Goal: Navigation & Orientation: Find specific page/section

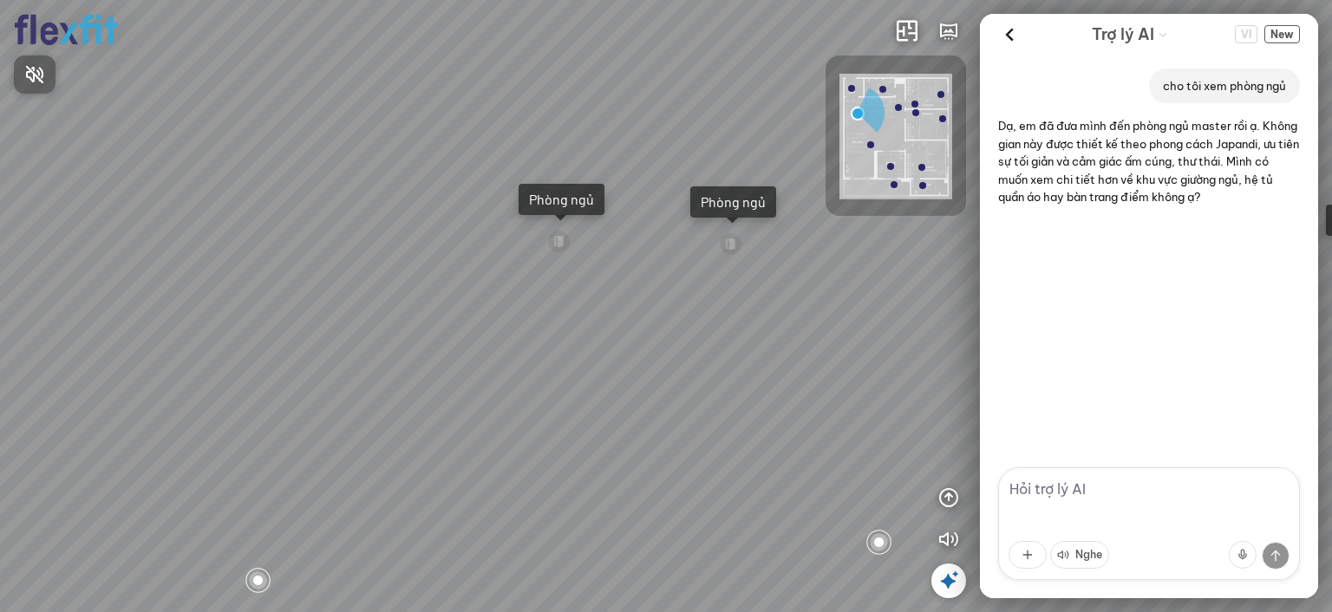
click at [598, 276] on div at bounding box center [666, 306] width 1332 height 612
drag, startPoint x: 757, startPoint y: 280, endPoint x: 474, endPoint y: 262, distance: 283.3
click at [475, 262] on div "Ban công Bếp Phòng ngủ master Phòng ngủ Phòng ngủ" at bounding box center [666, 306] width 1332 height 612
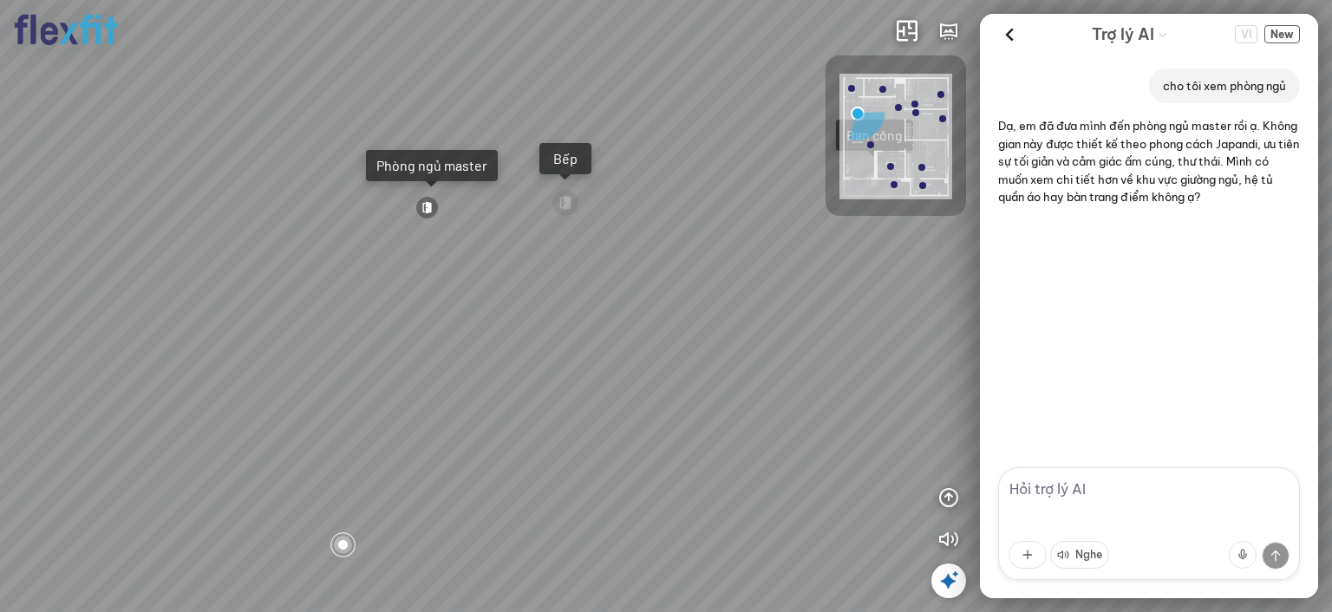
drag, startPoint x: 690, startPoint y: 263, endPoint x: 604, endPoint y: 261, distance: 86.8
click at [605, 260] on div "Ban công Bếp Phòng ngủ master Phòng ngủ Phòng ngủ" at bounding box center [666, 306] width 1332 height 612
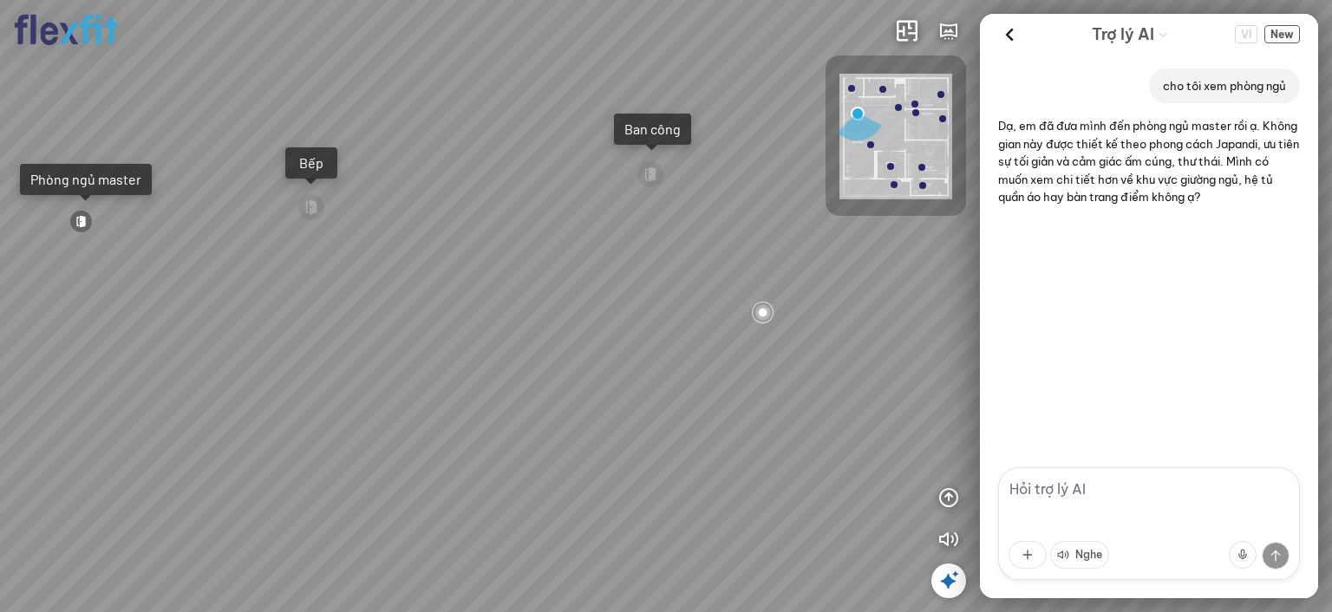
drag, startPoint x: 621, startPoint y: 265, endPoint x: 614, endPoint y: 317, distance: 53.4
click at [614, 317] on div "Ban công Bếp Phòng ngủ master Phòng ngủ Phòng ngủ" at bounding box center [666, 306] width 1332 height 612
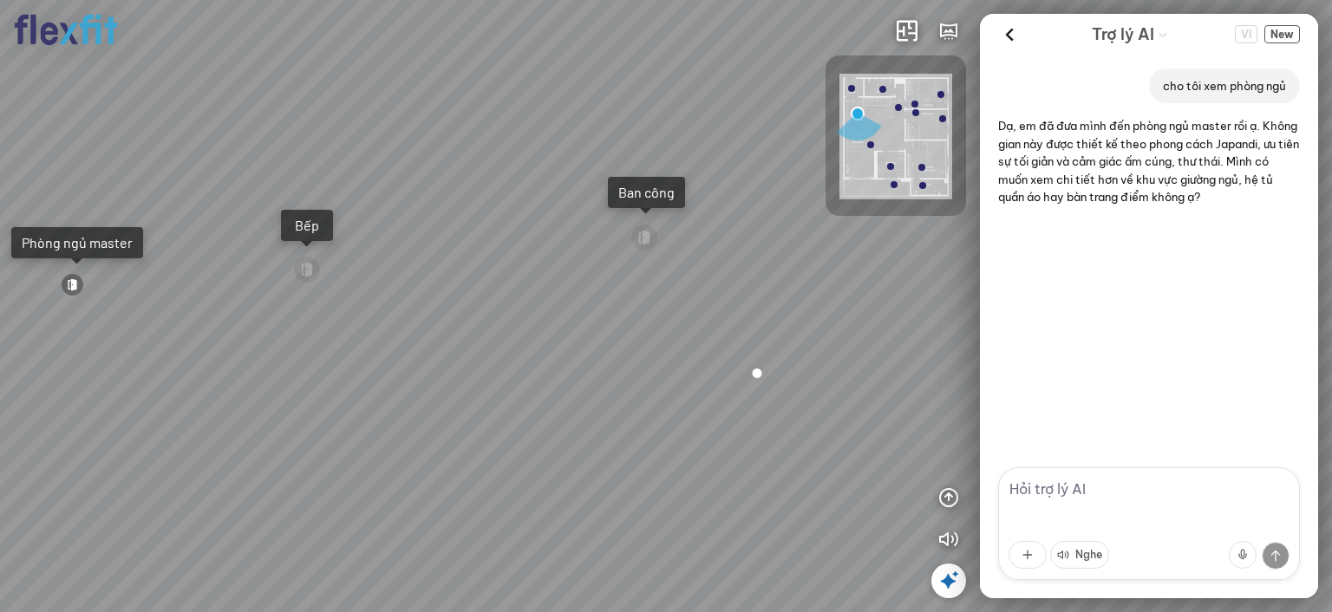
click at [523, 291] on div "Ban công Bếp Phòng ngủ master Phòng ngủ Phòng ngủ" at bounding box center [666, 306] width 1332 height 612
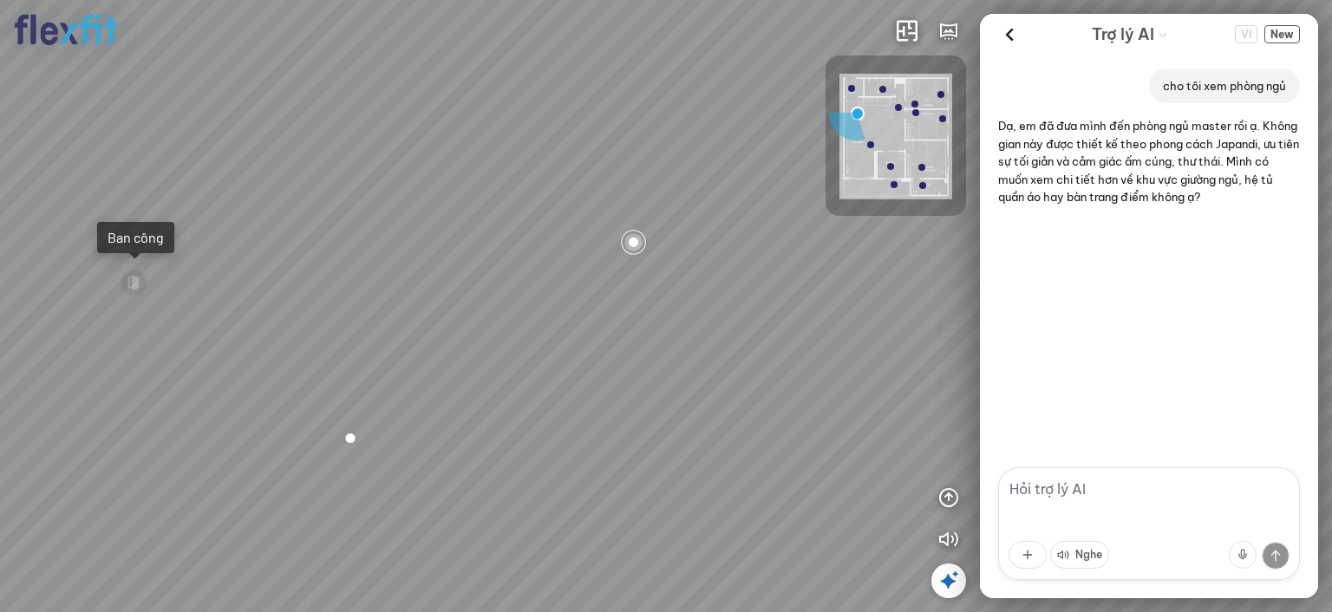
drag, startPoint x: 627, startPoint y: 291, endPoint x: 600, endPoint y: 294, distance: 27.1
click at [587, 294] on div "Ban công Bếp Phòng ngủ master Phòng ngủ Phòng ngủ" at bounding box center [666, 306] width 1332 height 612
drag, startPoint x: 614, startPoint y: 309, endPoint x: 586, endPoint y: 321, distance: 30.3
click at [586, 321] on div "Ban công Bếp Phòng ngủ master Phòng ngủ Phòng ngủ" at bounding box center [666, 306] width 1332 height 612
drag, startPoint x: 586, startPoint y: 346, endPoint x: 488, endPoint y: 343, distance: 98.0
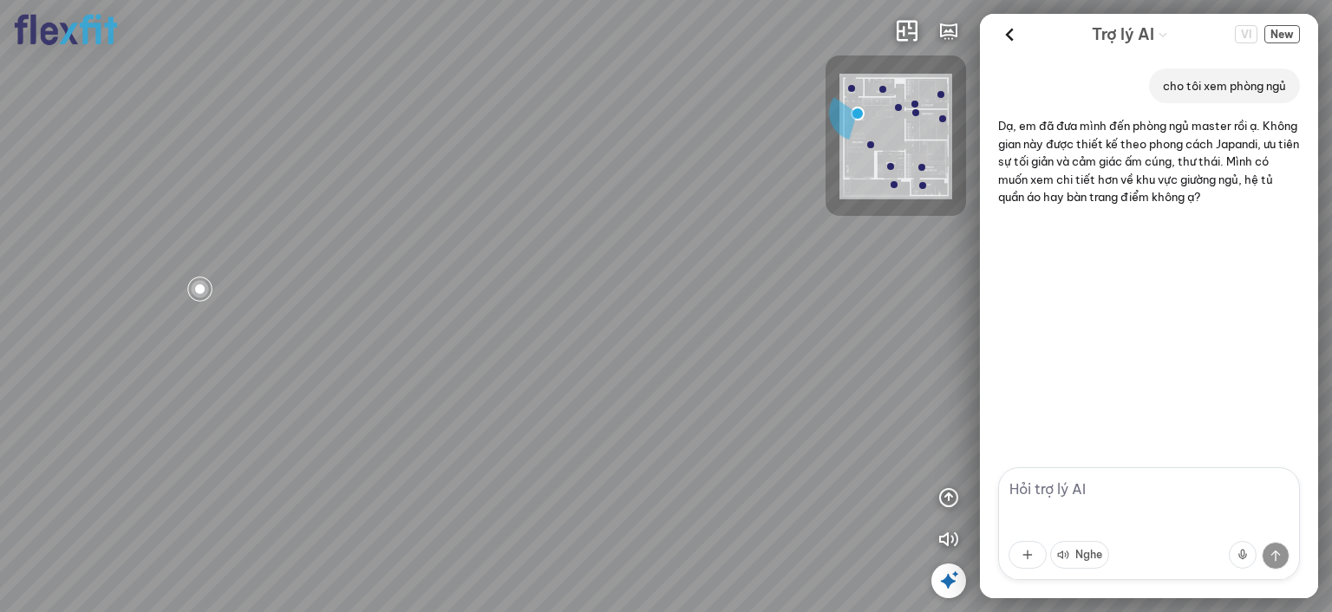
click at [482, 346] on div "Ban công Bếp Phòng ngủ master Phòng ngủ Phòng ngủ" at bounding box center [666, 306] width 1332 height 612
click at [370, 297] on div "Ban công Bếp Phòng ngủ master Phòng ngủ Phòng ngủ" at bounding box center [666, 306] width 1332 height 612
drag, startPoint x: 640, startPoint y: 297, endPoint x: 575, endPoint y: 287, distance: 65.9
click at [576, 288] on div "Ban công Bếp Phòng ngủ master Phòng ngủ Phòng ngủ" at bounding box center [666, 306] width 1332 height 612
drag, startPoint x: 788, startPoint y: 318, endPoint x: 543, endPoint y: 297, distance: 246.3
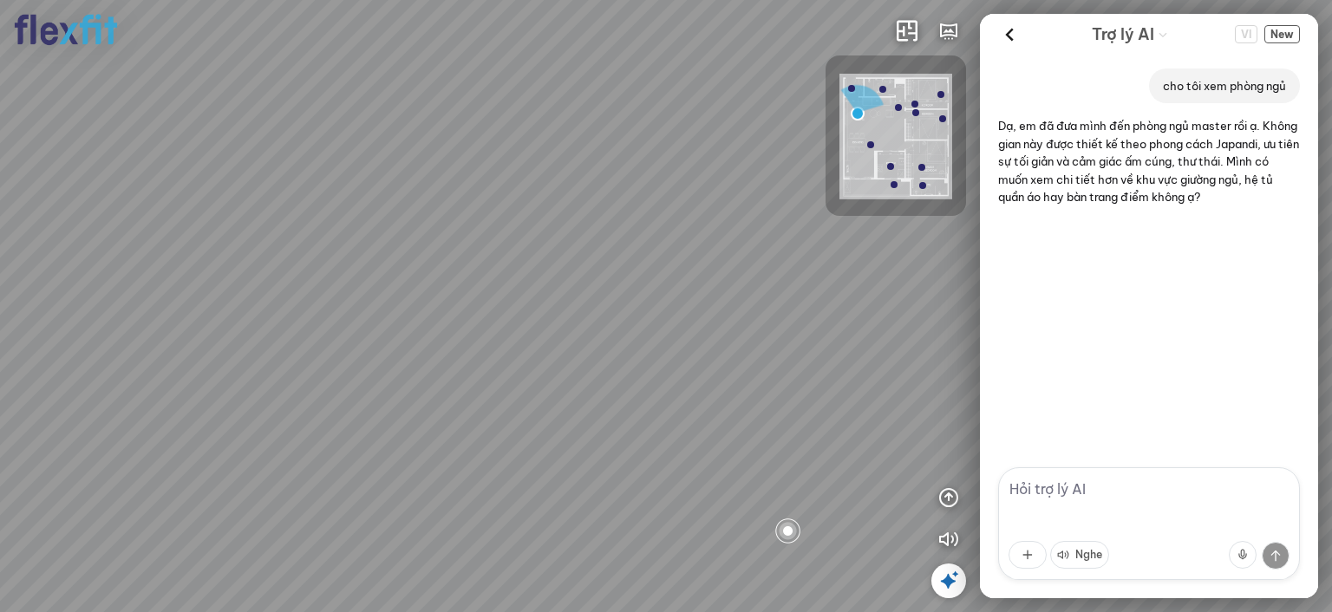
click at [542, 304] on div "Ban công Bếp Phòng ngủ master Phòng ngủ Phòng ngủ" at bounding box center [666, 306] width 1332 height 612
drag, startPoint x: 853, startPoint y: 318, endPoint x: 753, endPoint y: 317, distance: 100.6
click at [753, 317] on div "Ban công Bếp Phòng ngủ master Phòng ngủ Phòng ngủ" at bounding box center [666, 306] width 1332 height 612
drag, startPoint x: 798, startPoint y: 323, endPoint x: 791, endPoint y: 343, distance: 21.9
click at [791, 343] on div "Ban công Bếp Phòng ngủ master Phòng ngủ Phòng ngủ" at bounding box center [666, 306] width 1332 height 612
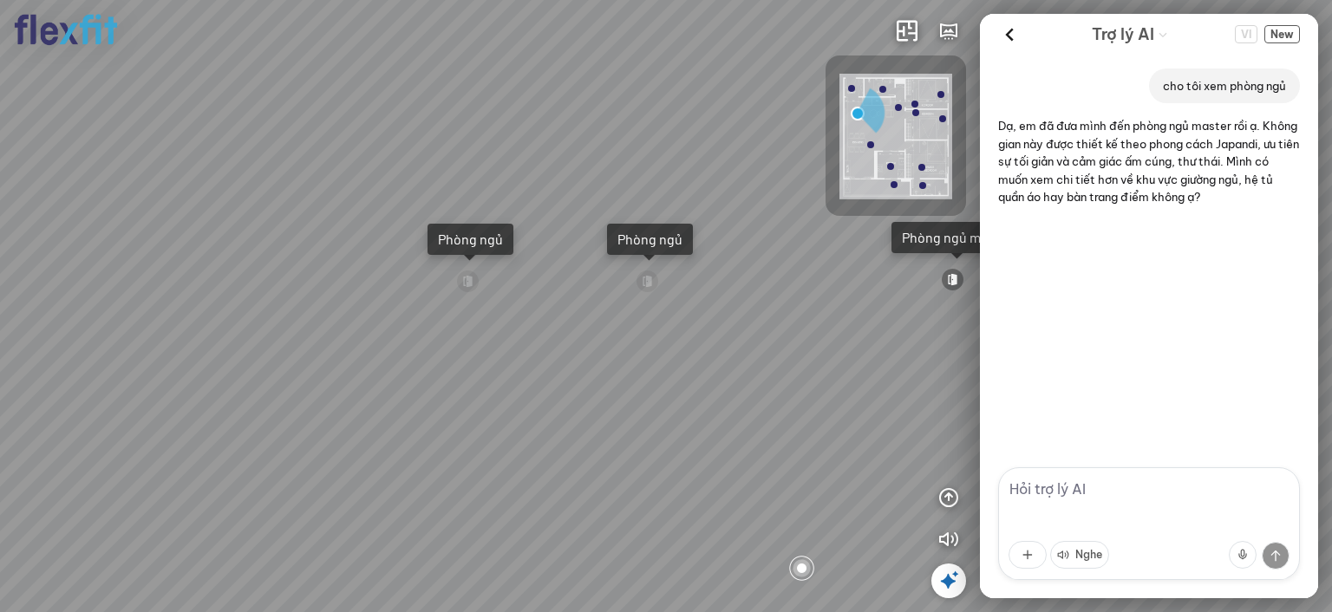
drag, startPoint x: 749, startPoint y: 355, endPoint x: 533, endPoint y: 350, distance: 216.9
click at [533, 350] on div "Ban công Bếp Phòng ngủ master Phòng ngủ Phòng ngủ" at bounding box center [666, 306] width 1332 height 612
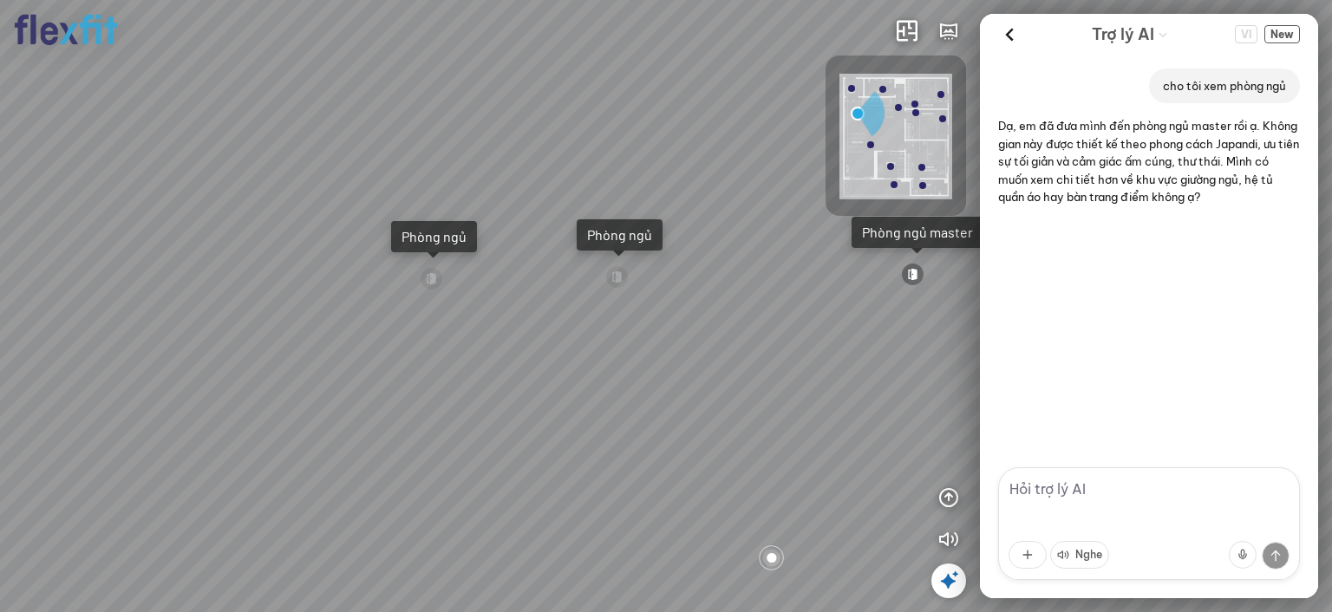
drag, startPoint x: 582, startPoint y: 354, endPoint x: 563, endPoint y: 356, distance: 19.3
click at [563, 356] on div "Ban công Bếp Phòng ngủ master Phòng ngủ Phòng ngủ" at bounding box center [666, 306] width 1332 height 612
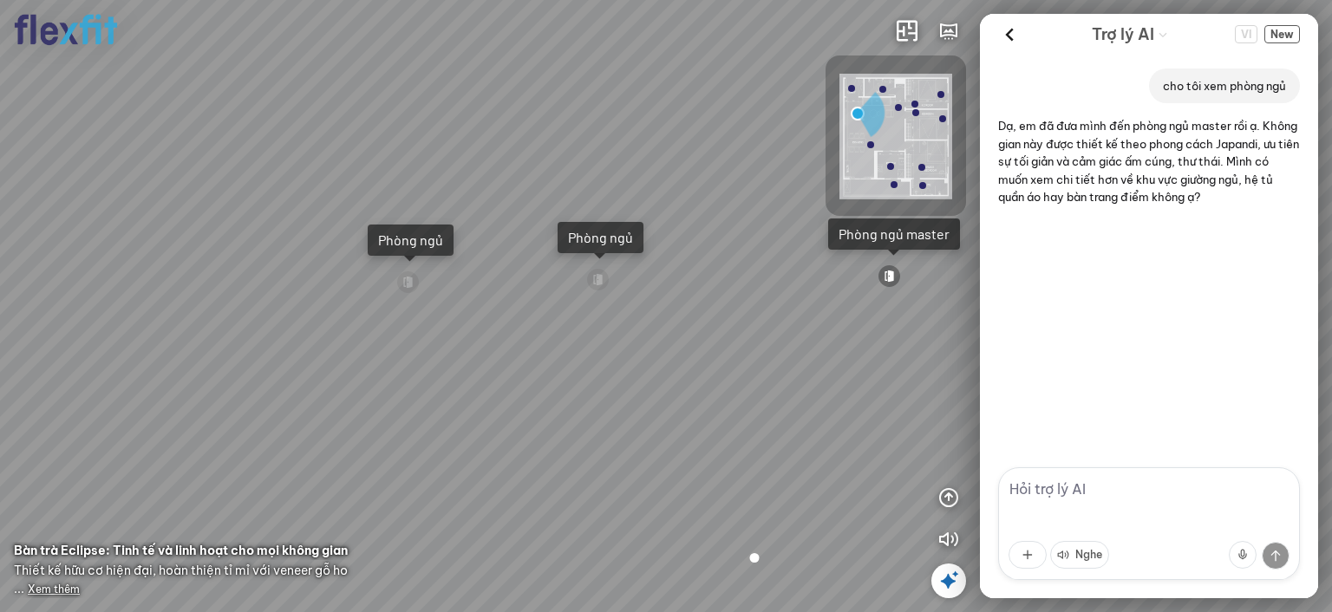
click at [1108, 499] on textarea at bounding box center [1149, 523] width 302 height 113
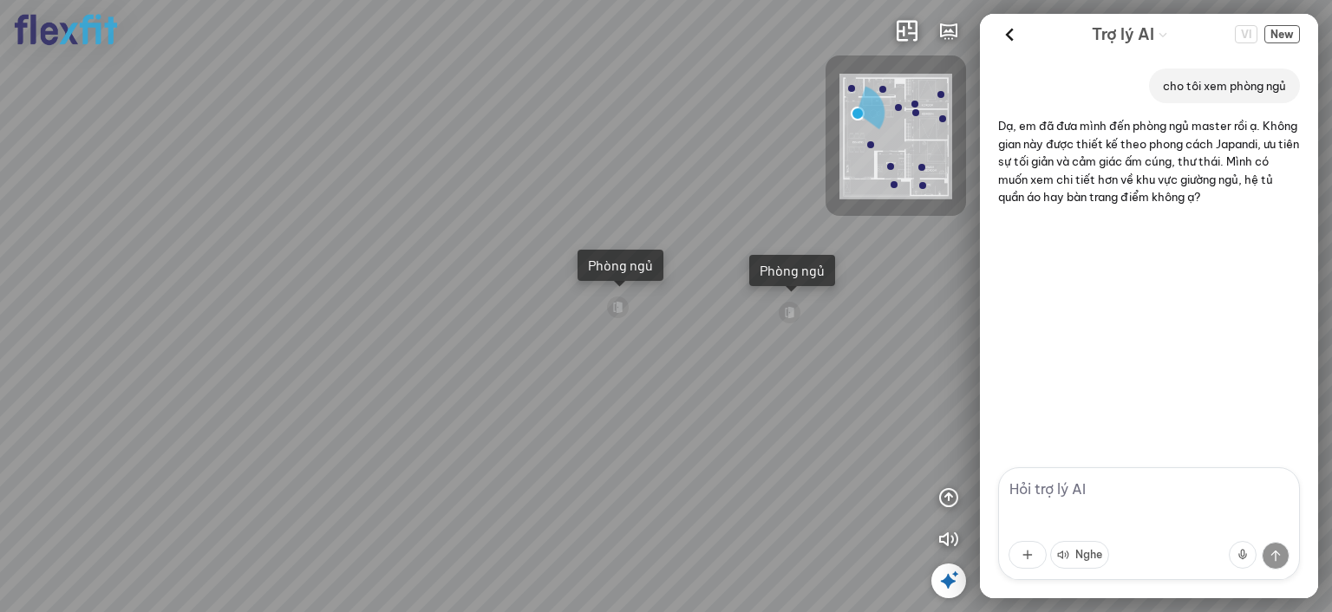
drag, startPoint x: 501, startPoint y: 322, endPoint x: 682, endPoint y: 359, distance: 184.2
click at [682, 359] on div "Ban công Bếp Phòng ngủ master Phòng ngủ Phòng ngủ" at bounding box center [666, 306] width 1332 height 612
click at [1127, 499] on textarea at bounding box center [1149, 523] width 302 height 113
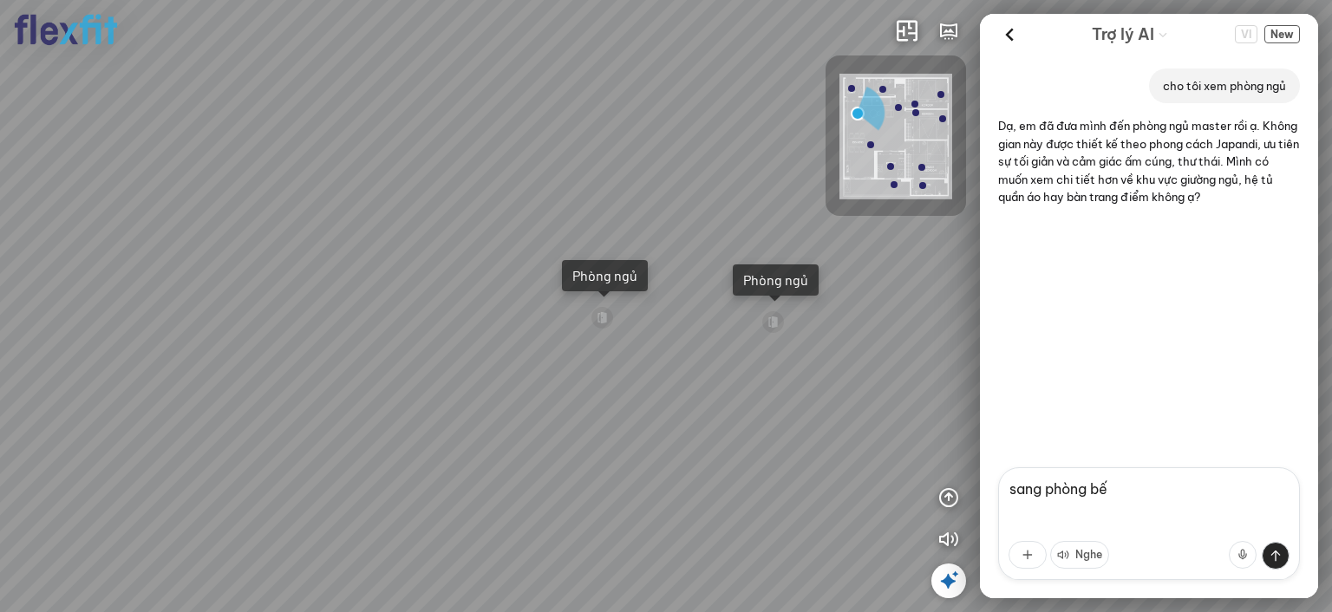
type textarea "sang phòng bếp"
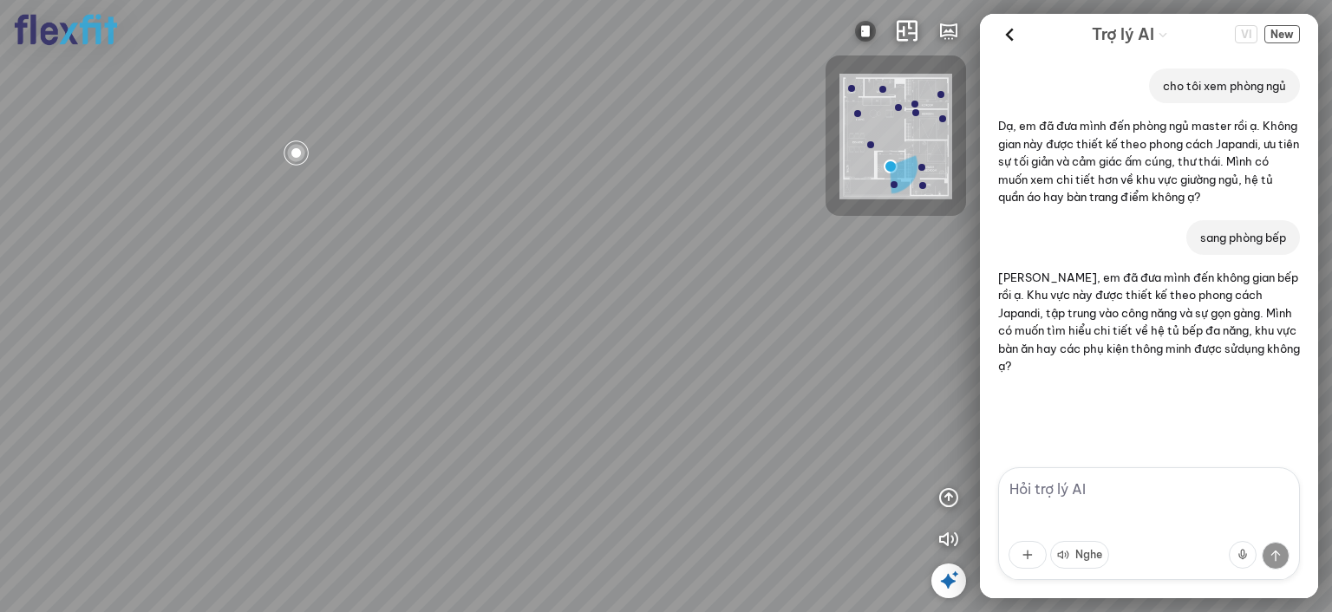
drag, startPoint x: 886, startPoint y: 308, endPoint x: 618, endPoint y: 296, distance: 268.3
click at [618, 296] on div at bounding box center [666, 306] width 1332 height 612
click at [554, 290] on div at bounding box center [666, 306] width 1332 height 612
click at [411, 279] on div at bounding box center [666, 306] width 1332 height 612
drag, startPoint x: 647, startPoint y: 167, endPoint x: 648, endPoint y: 148, distance: 19.1
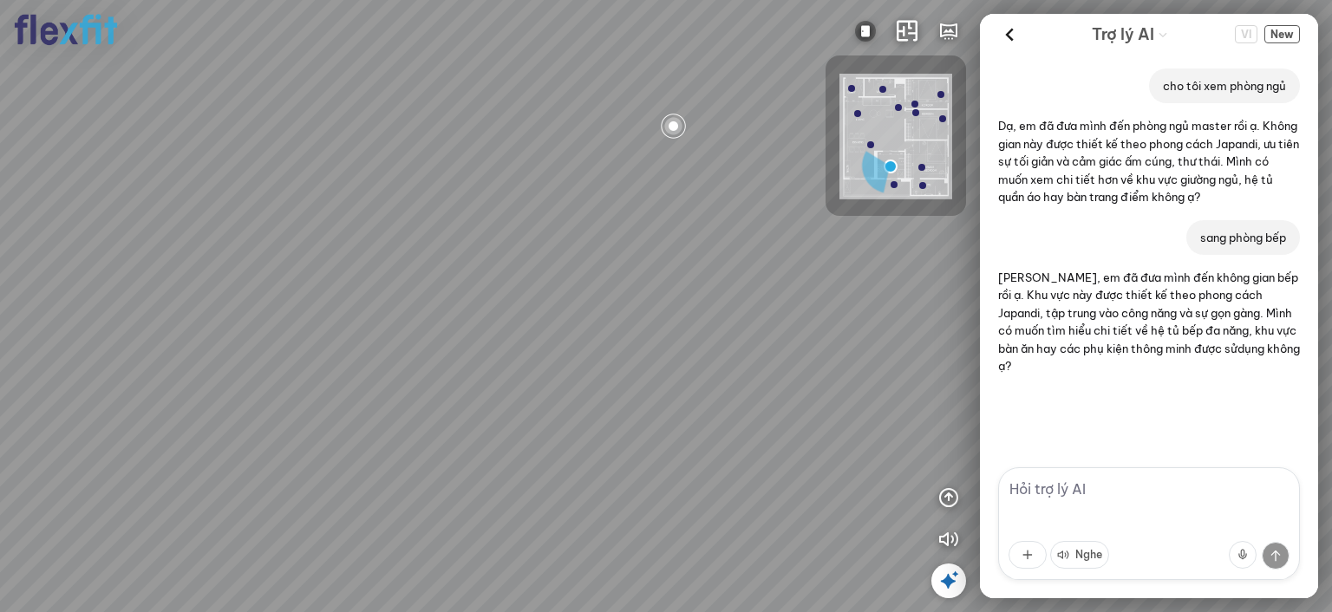
click at [647, 149] on div at bounding box center [666, 306] width 1332 height 612
drag, startPoint x: 583, startPoint y: 271, endPoint x: 458, endPoint y: 264, distance: 125.1
click at [461, 263] on div at bounding box center [666, 306] width 1332 height 612
drag, startPoint x: 555, startPoint y: 279, endPoint x: 409, endPoint y: 416, distance: 200.7
click at [409, 416] on div at bounding box center [666, 306] width 1332 height 612
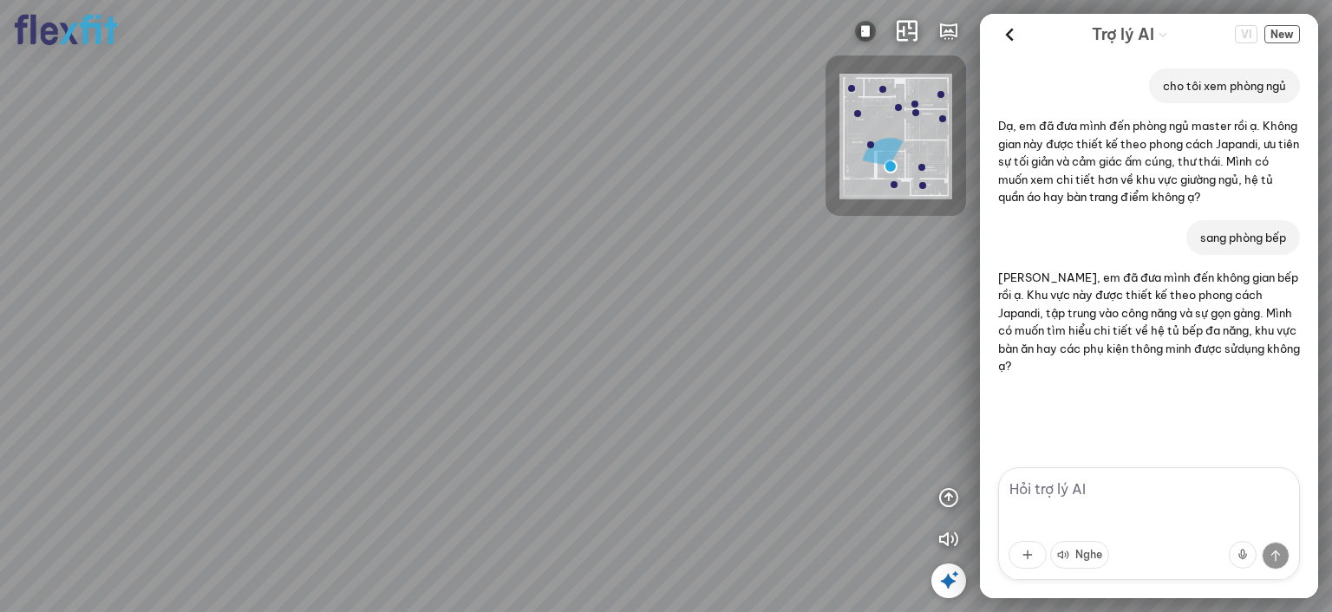
drag, startPoint x: 590, startPoint y: 336, endPoint x: 448, endPoint y: 328, distance: 142.5
click at [451, 329] on div at bounding box center [666, 306] width 1332 height 612
click at [546, 346] on div at bounding box center [666, 306] width 1332 height 612
drag, startPoint x: 397, startPoint y: 329, endPoint x: 514, endPoint y: 329, distance: 117.1
click at [344, 322] on div at bounding box center [666, 306] width 1332 height 612
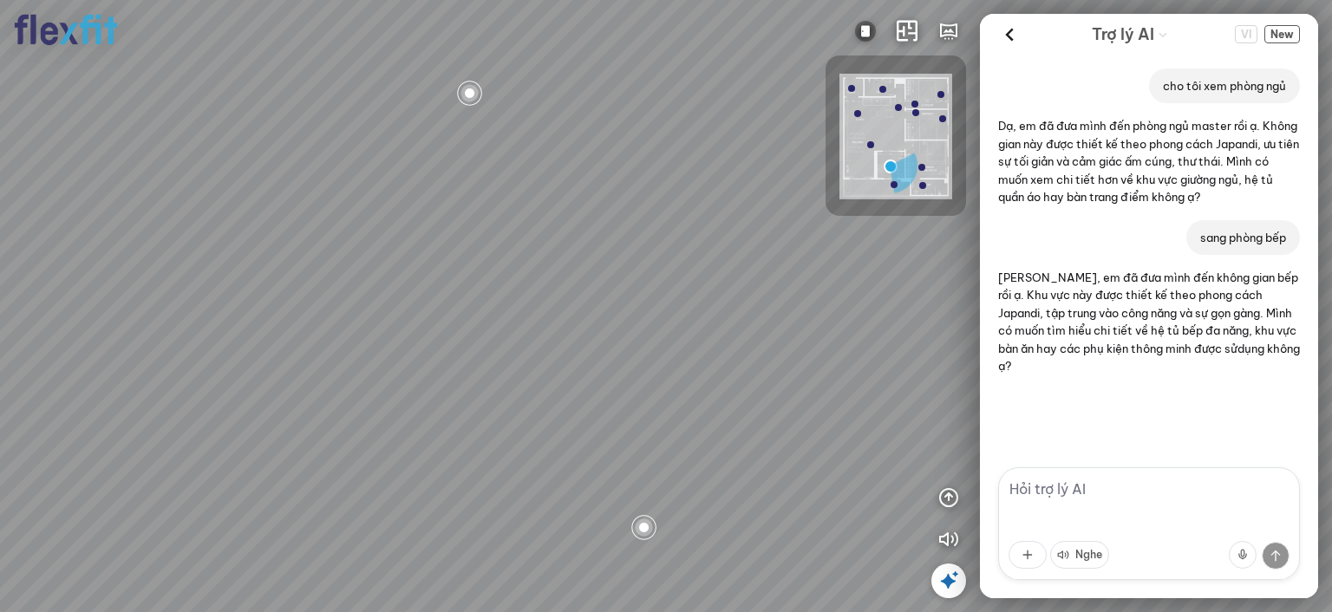
drag, startPoint x: 445, startPoint y: 320, endPoint x: 413, endPoint y: 336, distance: 35.7
click at [337, 315] on div at bounding box center [666, 306] width 1332 height 612
drag, startPoint x: 504, startPoint y: 337, endPoint x: 326, endPoint y: 343, distance: 177.9
click at [326, 343] on div at bounding box center [666, 306] width 1332 height 612
drag, startPoint x: 553, startPoint y: 352, endPoint x: 498, endPoint y: 413, distance: 82.3
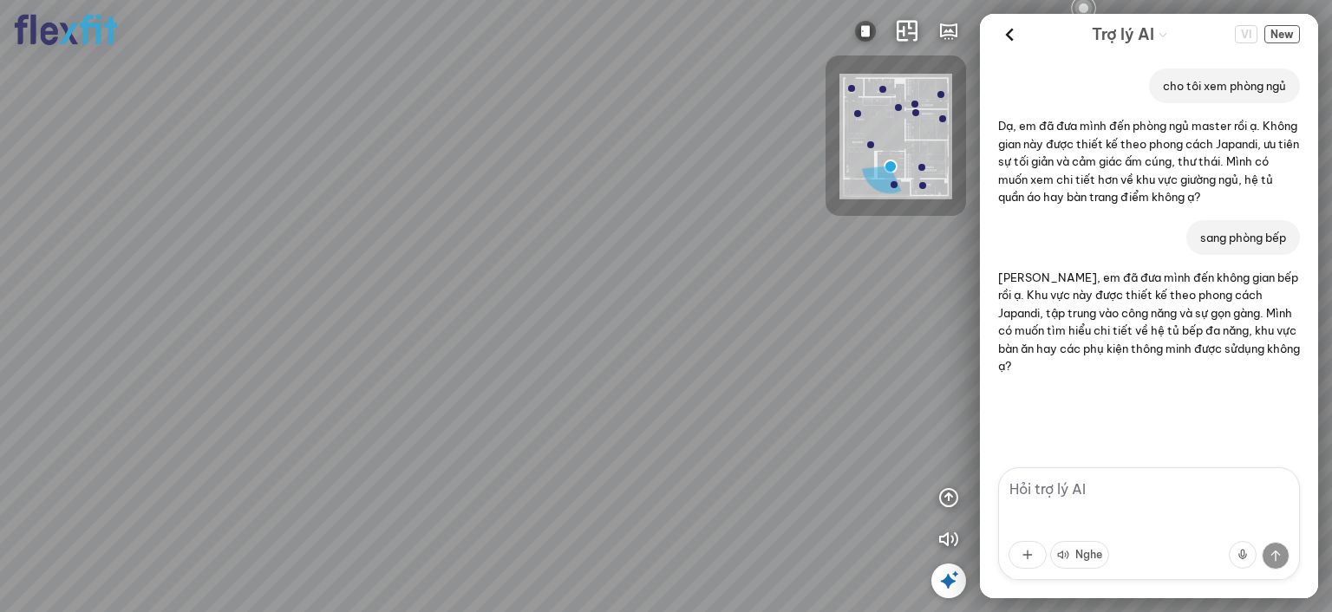
click at [498, 413] on div at bounding box center [666, 306] width 1332 height 612
drag, startPoint x: 562, startPoint y: 381, endPoint x: 271, endPoint y: 350, distance: 293.1
click at [288, 352] on div at bounding box center [666, 306] width 1332 height 612
drag, startPoint x: 572, startPoint y: 357, endPoint x: 461, endPoint y: 353, distance: 111.1
click at [461, 353] on div at bounding box center [666, 306] width 1332 height 612
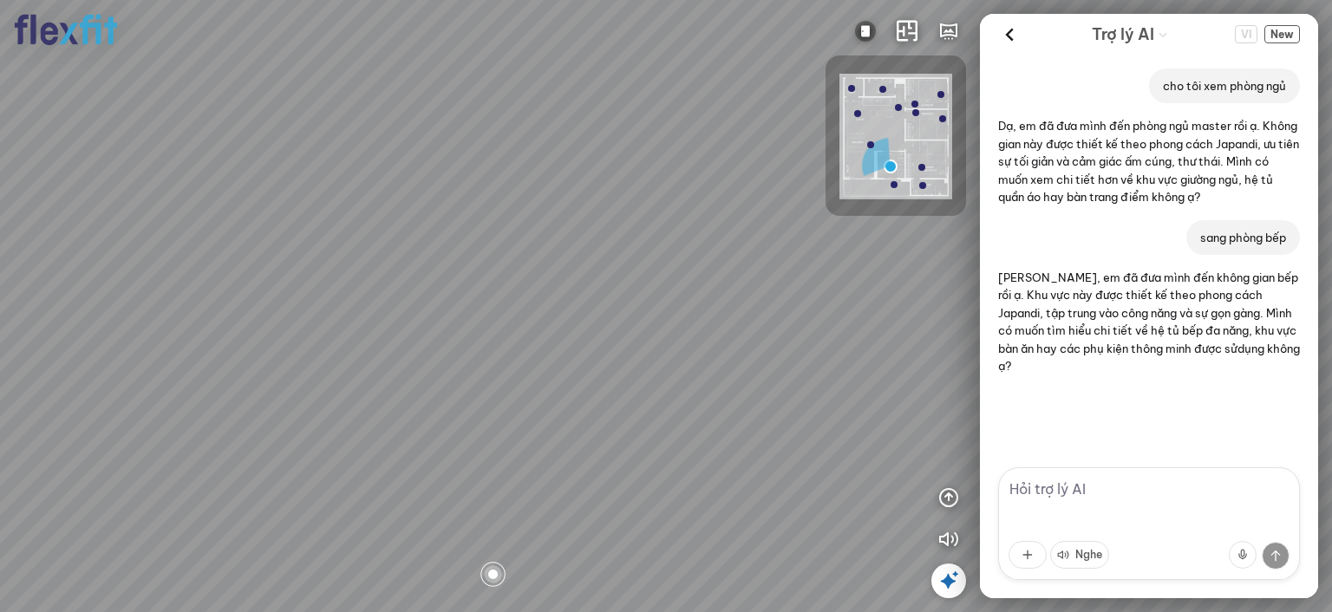
click at [555, 361] on div at bounding box center [666, 306] width 1332 height 612
drag, startPoint x: 540, startPoint y: 345, endPoint x: 492, endPoint y: 152, distance: 199.4
click at [490, 155] on div at bounding box center [666, 306] width 1332 height 612
drag, startPoint x: 650, startPoint y: 374, endPoint x: 441, endPoint y: 558, distance: 279.0
click at [441, 558] on div at bounding box center [666, 306] width 1332 height 612
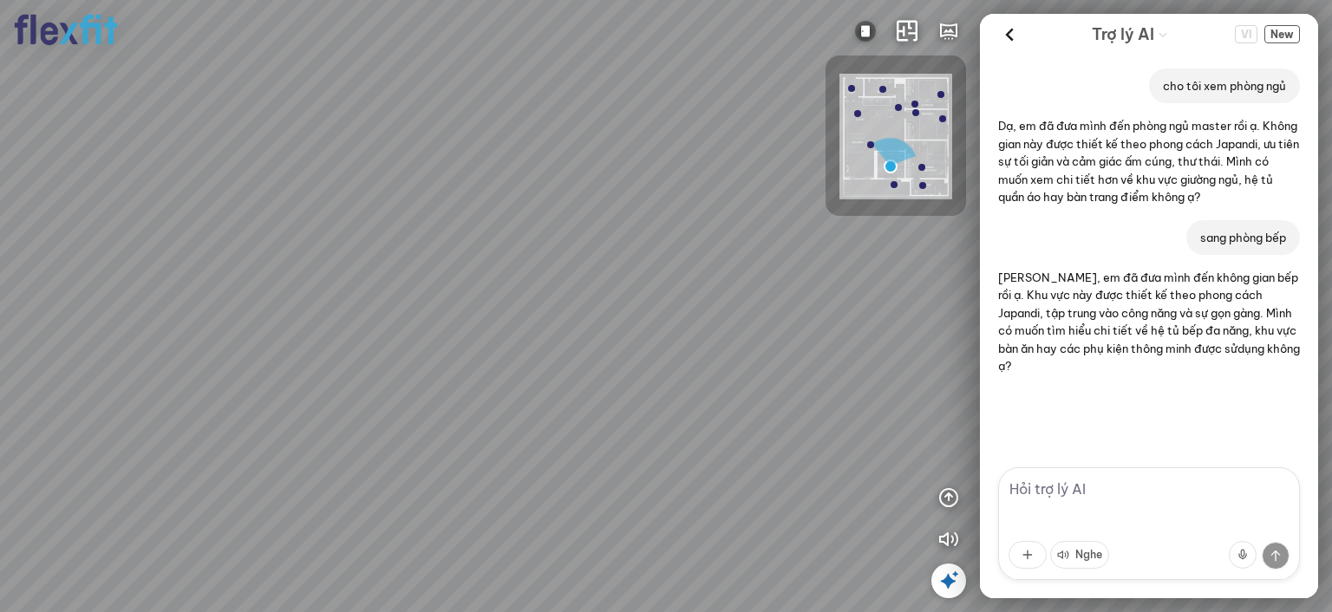
drag, startPoint x: 399, startPoint y: 432, endPoint x: 850, endPoint y: 402, distance: 452.0
click at [698, 404] on div at bounding box center [666, 306] width 1332 height 612
drag, startPoint x: 396, startPoint y: 360, endPoint x: 670, endPoint y: 374, distance: 274.4
click at [606, 374] on div at bounding box center [666, 306] width 1332 height 612
click at [544, 367] on div at bounding box center [666, 306] width 1332 height 612
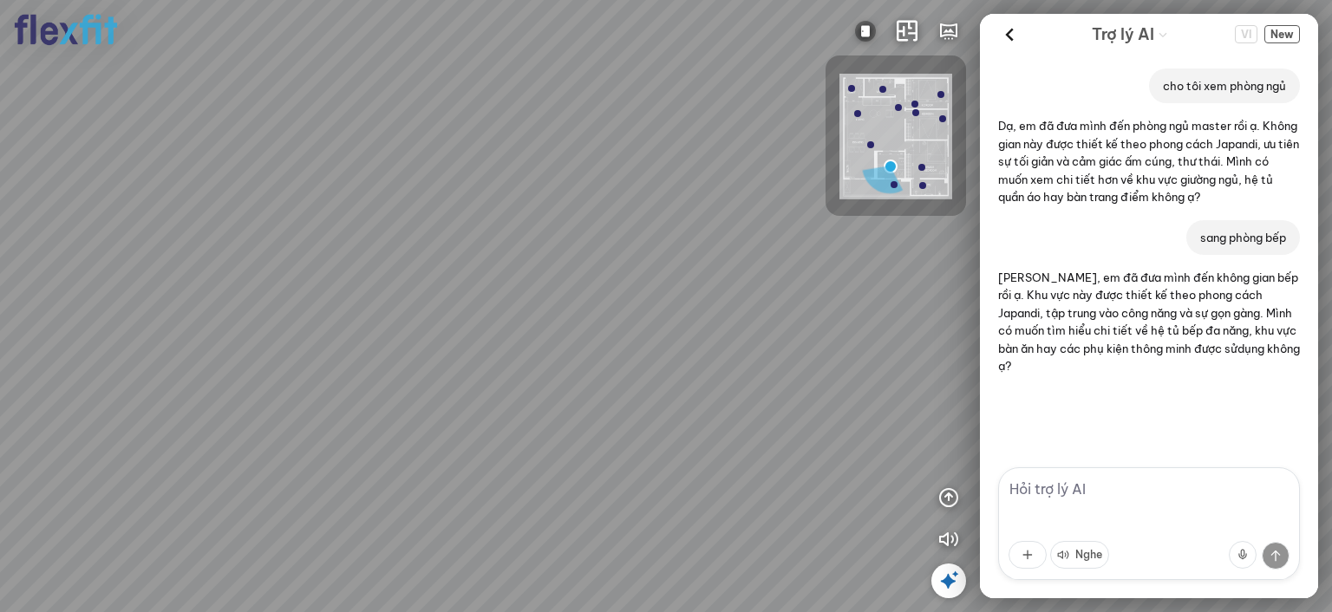
drag, startPoint x: 497, startPoint y: 352, endPoint x: 638, endPoint y: 353, distance: 141.4
click at [618, 353] on div at bounding box center [666, 306] width 1332 height 612
click at [683, 271] on div at bounding box center [666, 306] width 1332 height 612
drag, startPoint x: 765, startPoint y: 252, endPoint x: 494, endPoint y: 254, distance: 270.6
click at [472, 254] on div at bounding box center [666, 306] width 1332 height 612
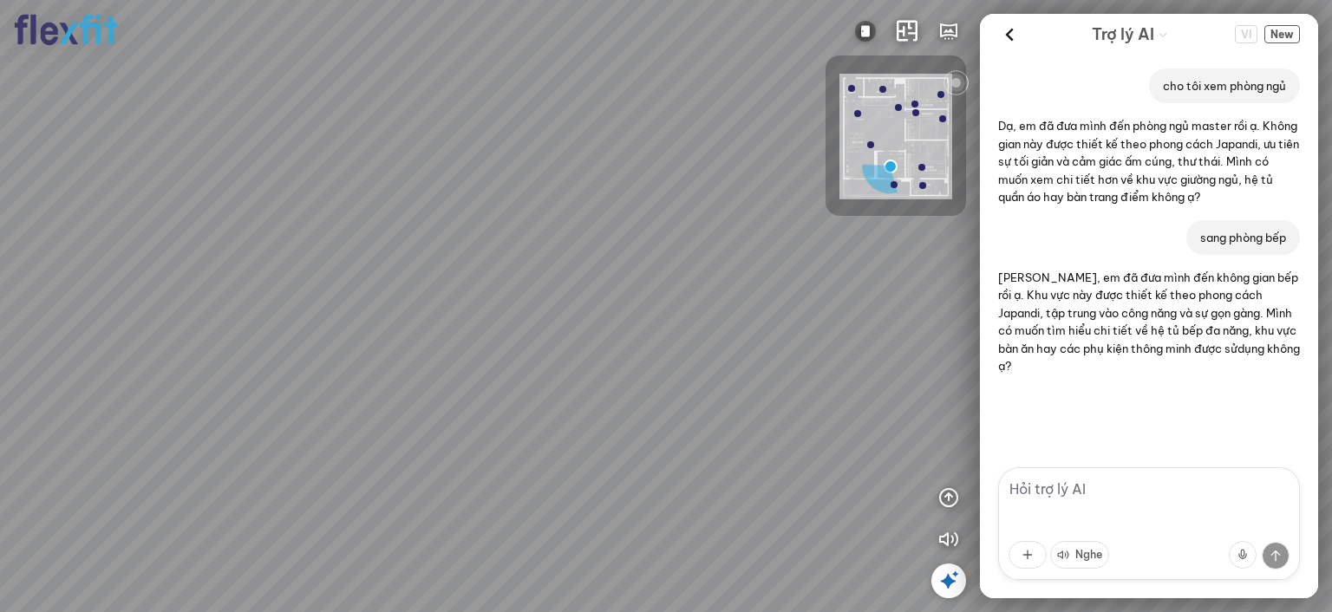
drag, startPoint x: 782, startPoint y: 250, endPoint x: 527, endPoint y: 245, distance: 255.0
click at [551, 245] on div at bounding box center [666, 306] width 1332 height 612
drag, startPoint x: 375, startPoint y: 263, endPoint x: 360, endPoint y: 263, distance: 14.7
click at [360, 263] on div at bounding box center [666, 306] width 1332 height 612
drag, startPoint x: 450, startPoint y: 263, endPoint x: 567, endPoint y: 248, distance: 118.0
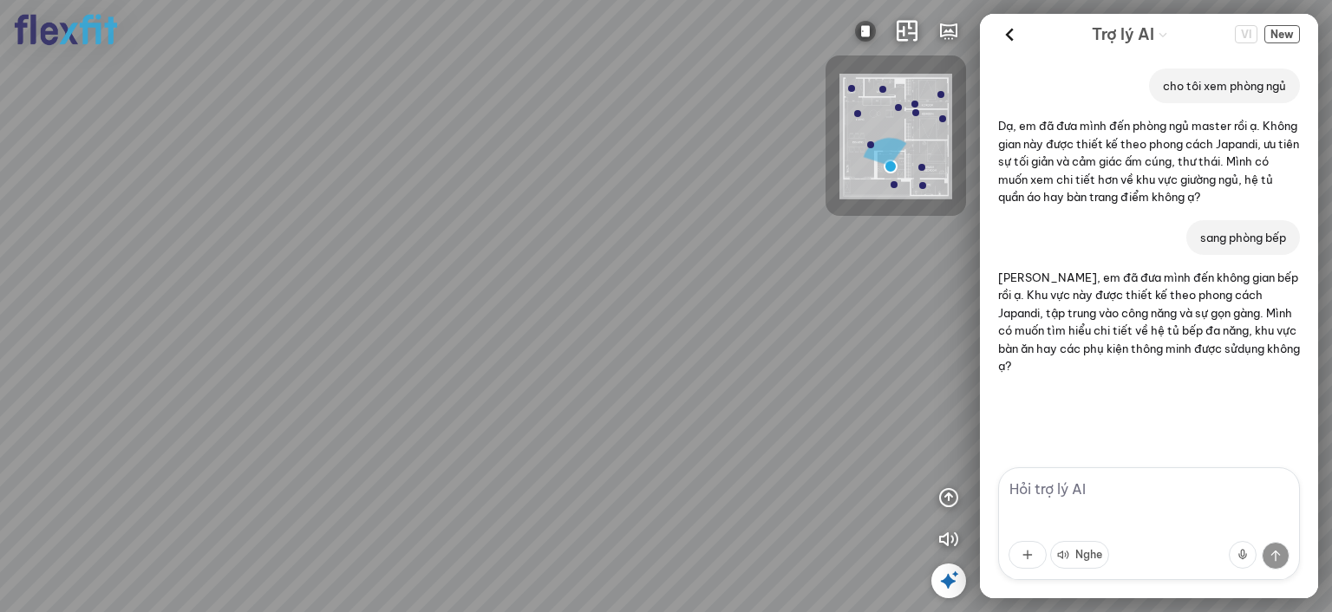
click at [444, 263] on div at bounding box center [666, 306] width 1332 height 612
drag, startPoint x: 562, startPoint y: 250, endPoint x: 496, endPoint y: 250, distance: 65.9
click at [496, 250] on div at bounding box center [666, 306] width 1332 height 612
click at [621, 499] on div at bounding box center [666, 306] width 1332 height 612
drag, startPoint x: 517, startPoint y: 333, endPoint x: 659, endPoint y: 319, distance: 142.9
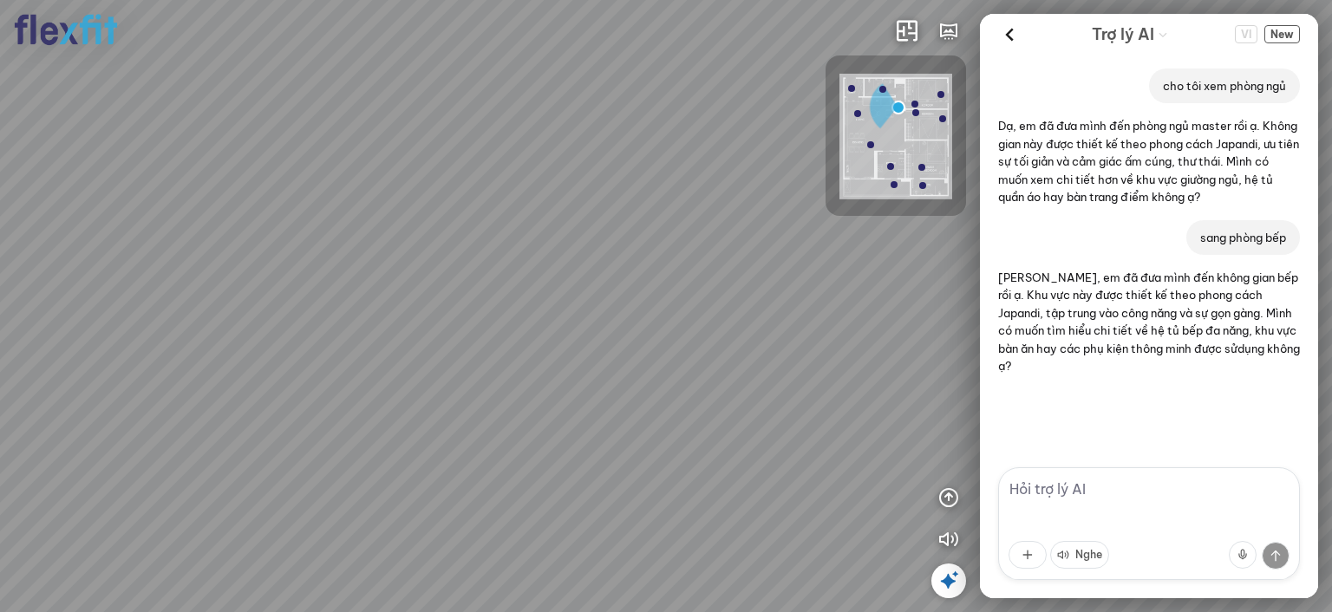
click at [635, 317] on div at bounding box center [666, 306] width 1332 height 612
drag, startPoint x: 677, startPoint y: 436, endPoint x: 711, endPoint y: 443, distance: 35.4
click at [713, 441] on div "Bếp WC Phòng ngủ master Phòng ngủ Phòng ngủ" at bounding box center [666, 306] width 1332 height 612
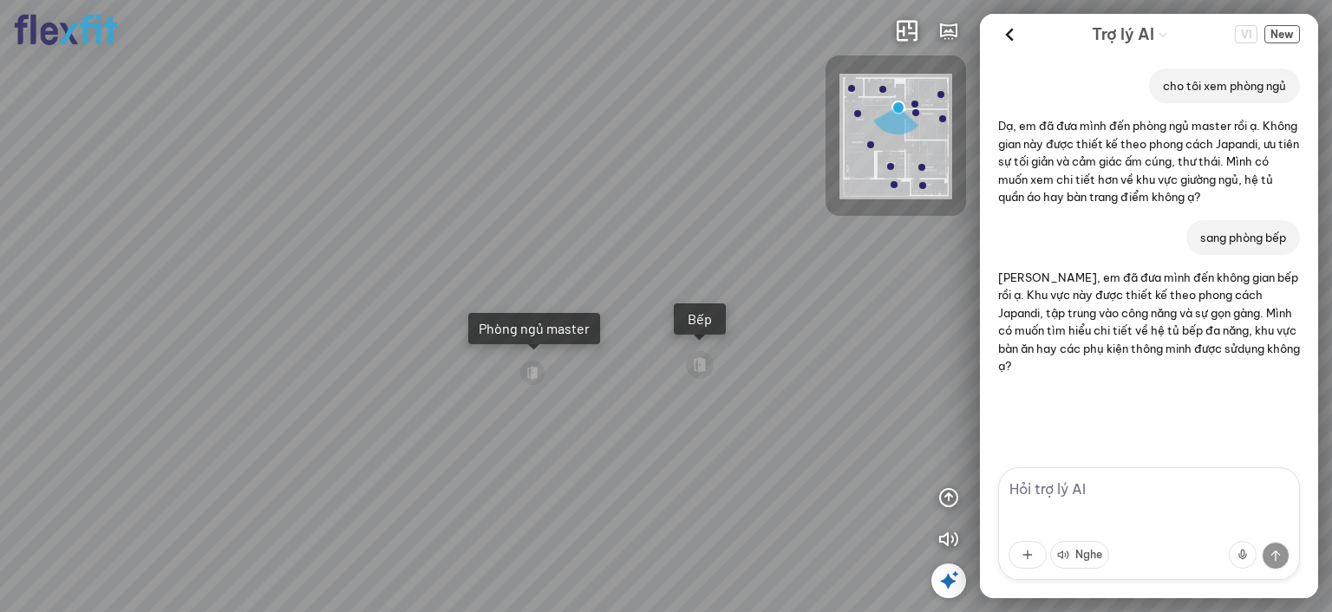
drag, startPoint x: 379, startPoint y: 440, endPoint x: 414, endPoint y: 431, distance: 35.8
click at [382, 440] on div "Bếp WC Phòng ngủ master Phòng ngủ Phòng ngủ" at bounding box center [666, 306] width 1332 height 612
drag, startPoint x: 414, startPoint y: 431, endPoint x: 0, endPoint y: 426, distance: 413.7
click at [14, 426] on div "Bếp WC Phòng ngủ master Phòng ngủ Phòng ngủ" at bounding box center [666, 306] width 1332 height 612
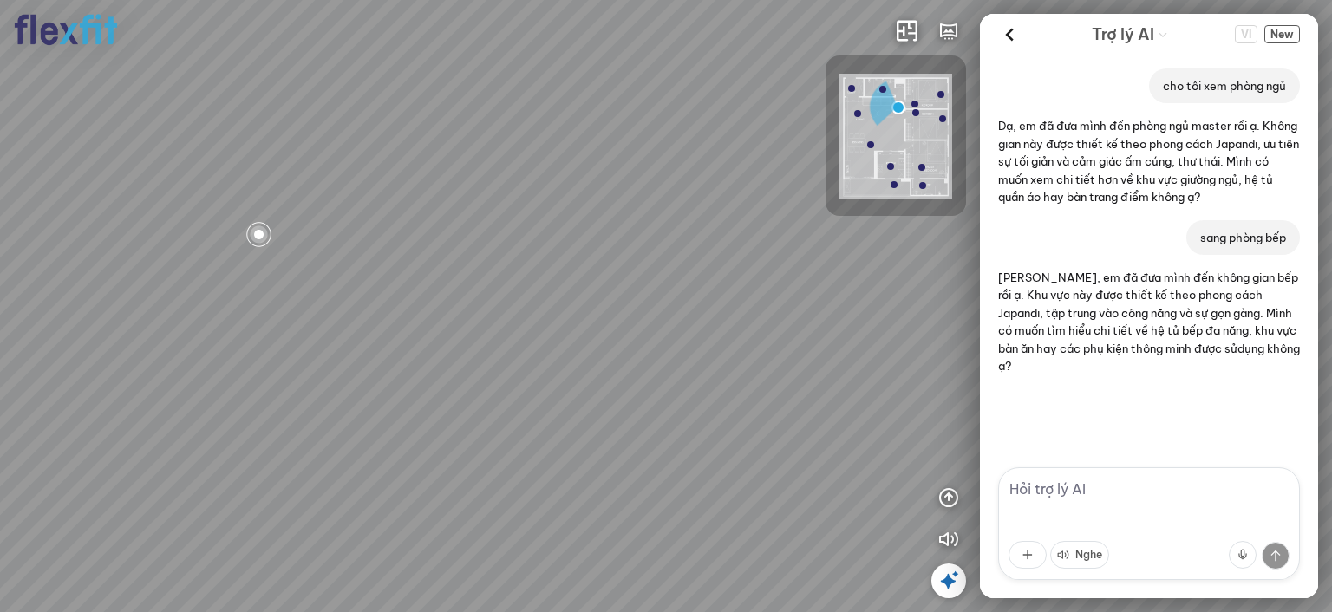
drag, startPoint x: 437, startPoint y: 409, endPoint x: 195, endPoint y: 443, distance: 244.5
click at [154, 447] on div "Bếp WC Phòng ngủ master Phòng ngủ Phòng ngủ" at bounding box center [666, 306] width 1332 height 612
drag, startPoint x: 277, startPoint y: 456, endPoint x: 216, endPoint y: 121, distance: 340.2
click at [83, 409] on div "Bếp WC Phòng ngủ master Phòng ngủ Phòng ngủ" at bounding box center [666, 306] width 1332 height 612
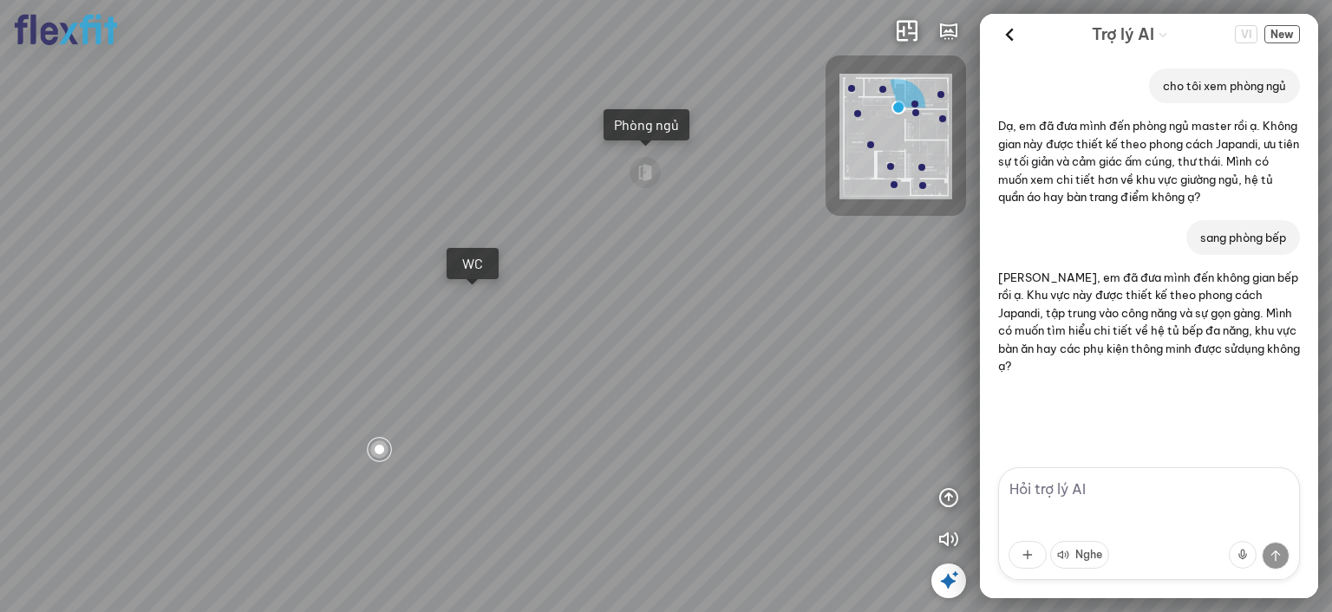
drag, startPoint x: 329, startPoint y: 429, endPoint x: 375, endPoint y: 82, distance: 350.0
click at [372, 85] on div "Bếp WC Phòng ngủ master Phòng ngủ Phòng ngủ" at bounding box center [666, 306] width 1332 height 612
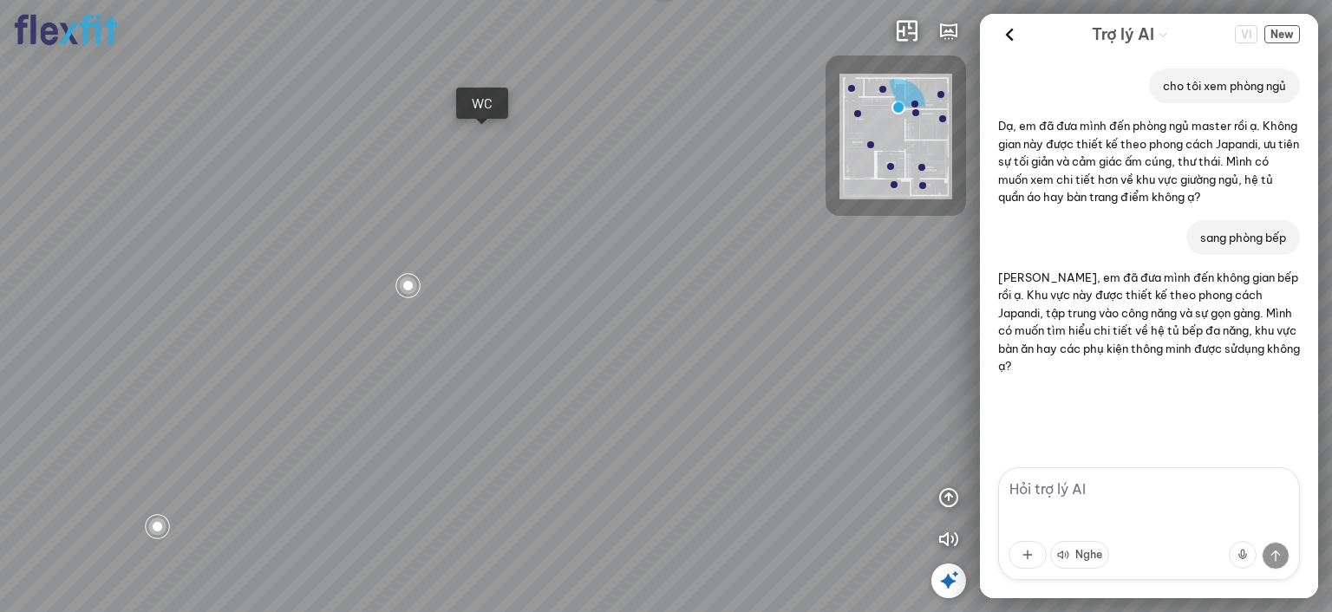
drag, startPoint x: 2, startPoint y: 272, endPoint x: 0, endPoint y: 284, distance: 12.3
click at [0, 284] on div "Bếp WC Phòng ngủ master Phòng ngủ Phòng ngủ" at bounding box center [666, 306] width 1332 height 612
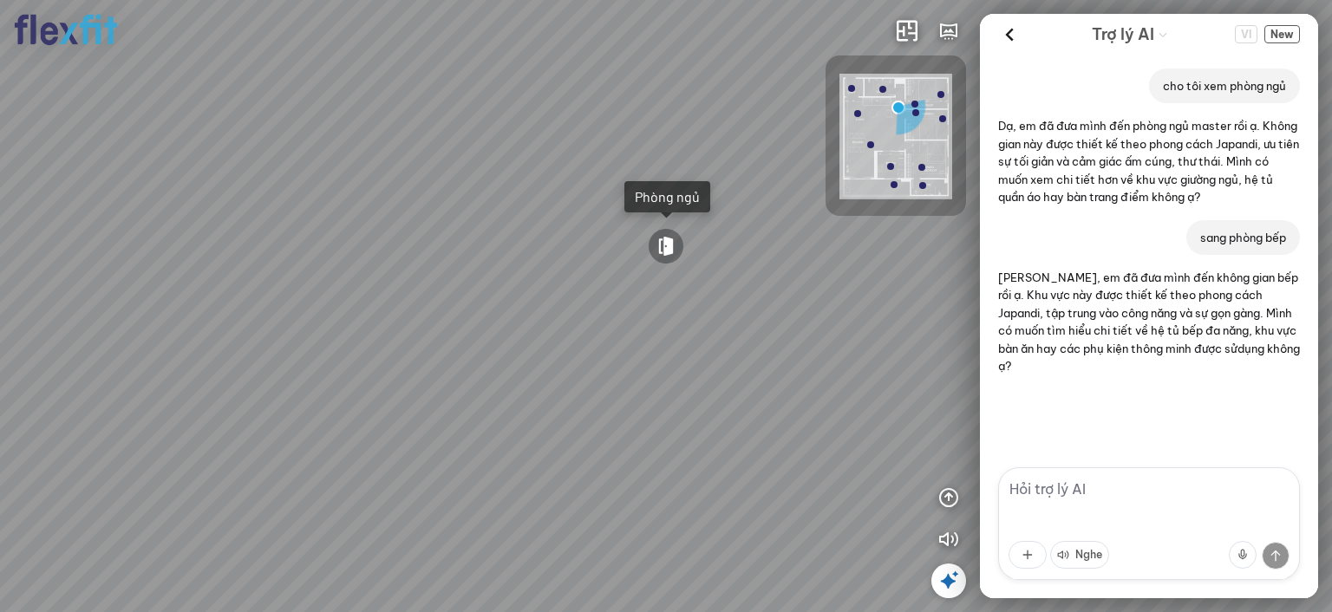
drag, startPoint x: 399, startPoint y: 278, endPoint x: 324, endPoint y: 297, distance: 76.8
click at [238, 275] on div "Bếp WC Phòng ngủ master Phòng ngủ Phòng ngủ" at bounding box center [666, 306] width 1332 height 612
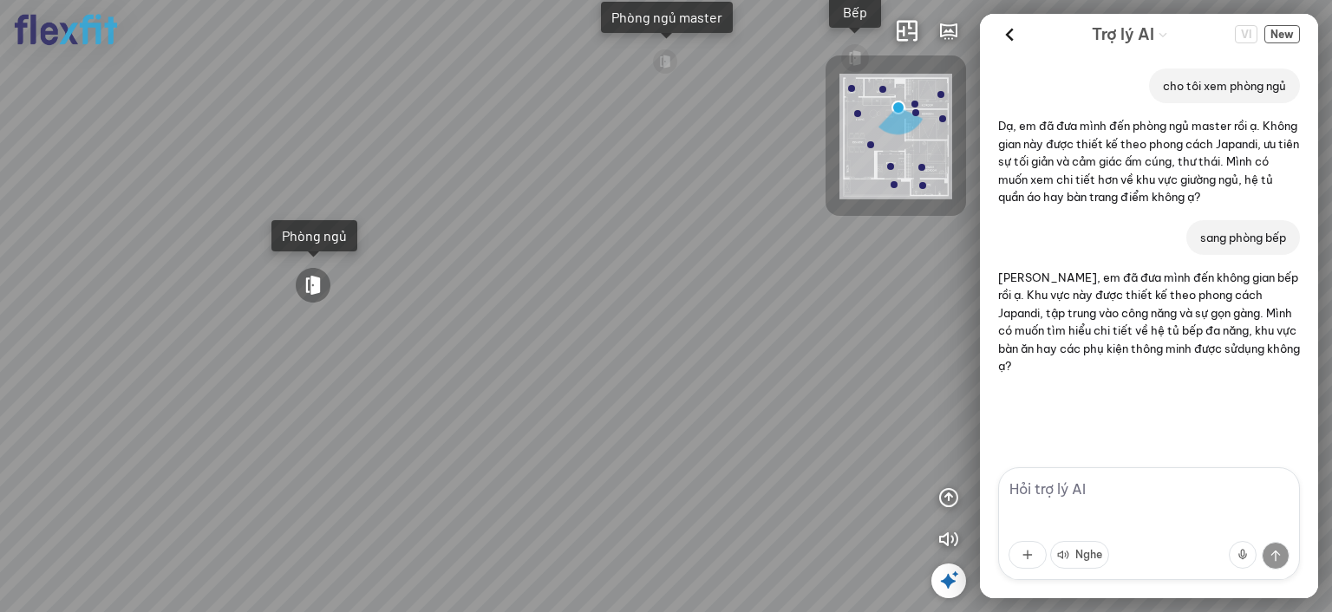
drag
click at [318, 310] on div "Bếp WC Phòng ngủ master Phòng ngủ Phòng ngủ" at bounding box center [666, 306] width 1332 height 612
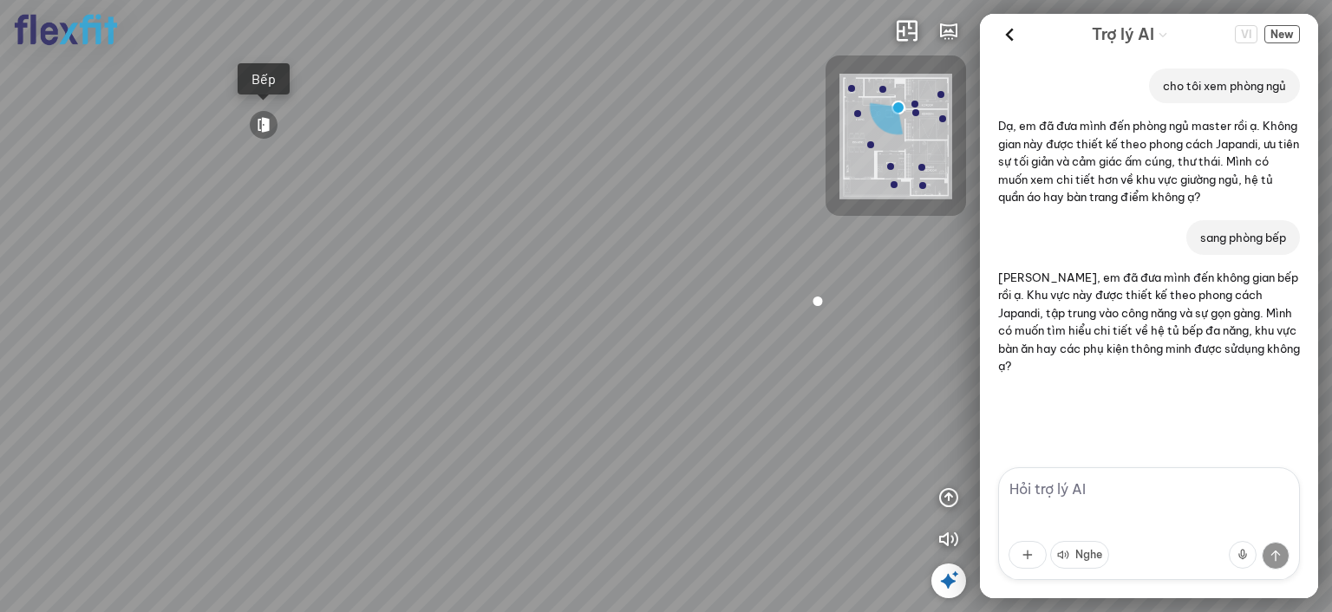
click at [375, 342] on div "Bếp WC Phòng ngủ master Phòng ngủ Phòng ngủ" at bounding box center [666, 306] width 1332 height 612
click at [481, 415] on div "Bếp WC Phòng ngủ master Phòng ngủ Phòng ngủ" at bounding box center [666, 306] width 1332 height 612
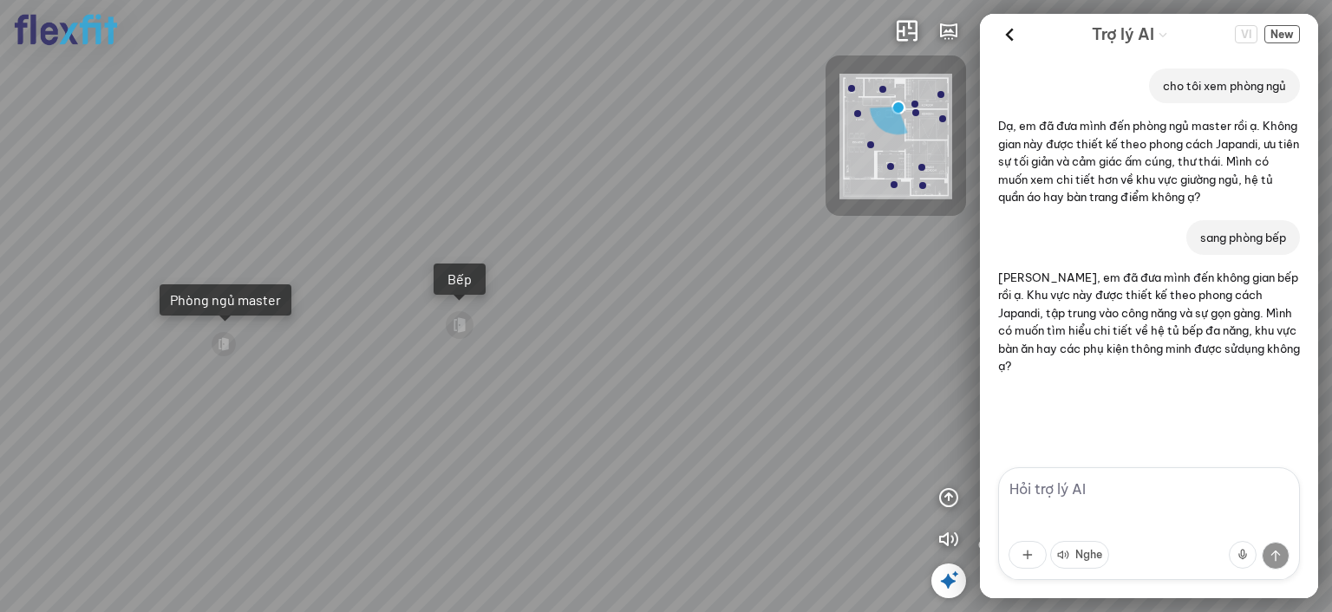
click at [533, 324] on div "Bếp WC Phòng ngủ master Phòng ngủ Phòng ngủ" at bounding box center [666, 306] width 1332 height 612
click at [506, 356] on div "Bếp WC Phòng ngủ master Phòng ngủ Phòng ngủ" at bounding box center [666, 306] width 1332 height 612
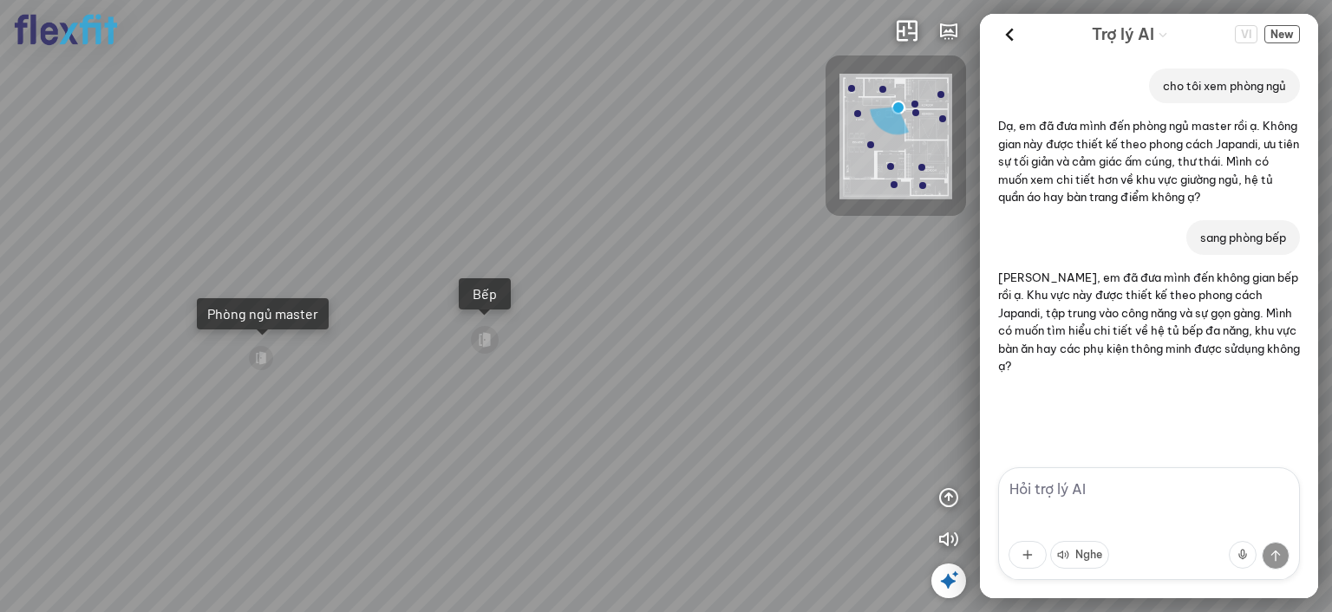
click at [310, 315] on div "Phòng ngủ master" at bounding box center [262, 313] width 111 height 17
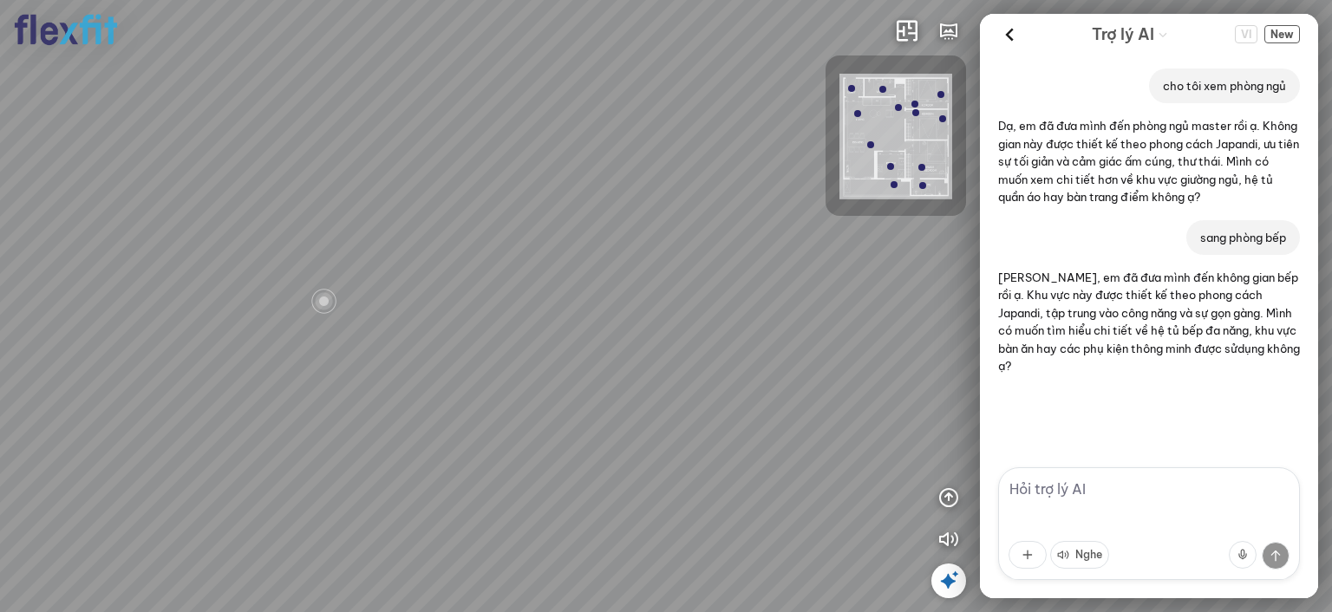
click at [515, 280] on div at bounding box center [666, 306] width 1332 height 612
click at [480, 281] on div at bounding box center [666, 306] width 1332 height 612
click at [491, 302] on div at bounding box center [666, 306] width 1332 height 612
click at [444, 306] on div at bounding box center [666, 306] width 1332 height 612
click at [446, 304] on div at bounding box center [666, 306] width 1332 height 612
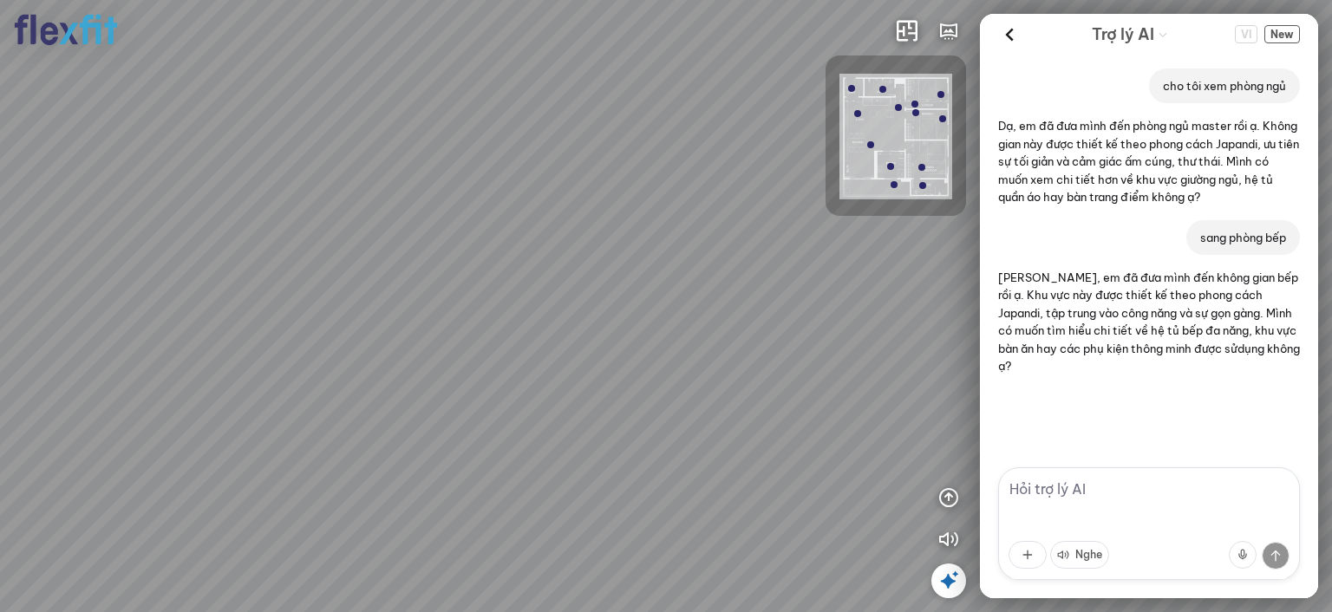
click at [382, 279] on div at bounding box center [666, 306] width 1332 height 612
click at [304, 265] on div at bounding box center [666, 306] width 1332 height 612
click at [284, 262] on div at bounding box center [666, 306] width 1332 height 612
click at [343, 260] on div at bounding box center [666, 306] width 1332 height 612
click at [402, 261] on div at bounding box center [666, 306] width 1332 height 612
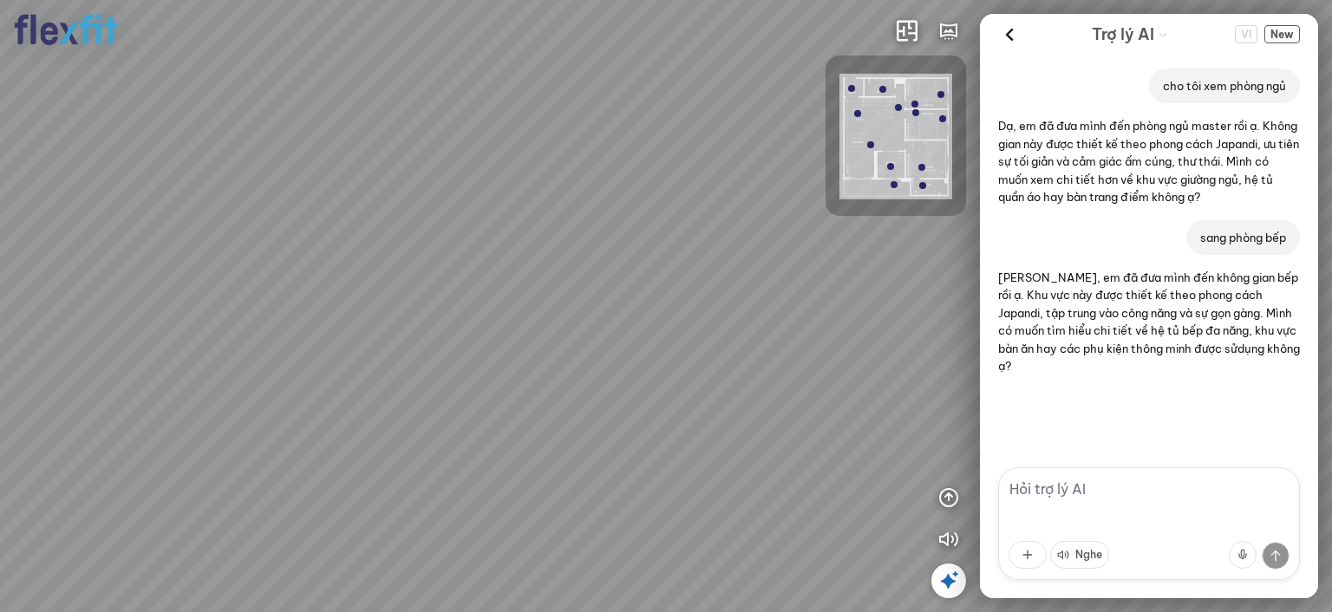
drag, startPoint x: 526, startPoint y: 277, endPoint x: 905, endPoint y: 277, distance: 379.9
click at [905, 277] on div at bounding box center [666, 306] width 1332 height 612
drag, startPoint x: 697, startPoint y: 270, endPoint x: 909, endPoint y: 284, distance: 212.1
click at [909, 284] on div at bounding box center [666, 306] width 1332 height 612
drag, startPoint x: 816, startPoint y: 291, endPoint x: 921, endPoint y: 291, distance: 105.0
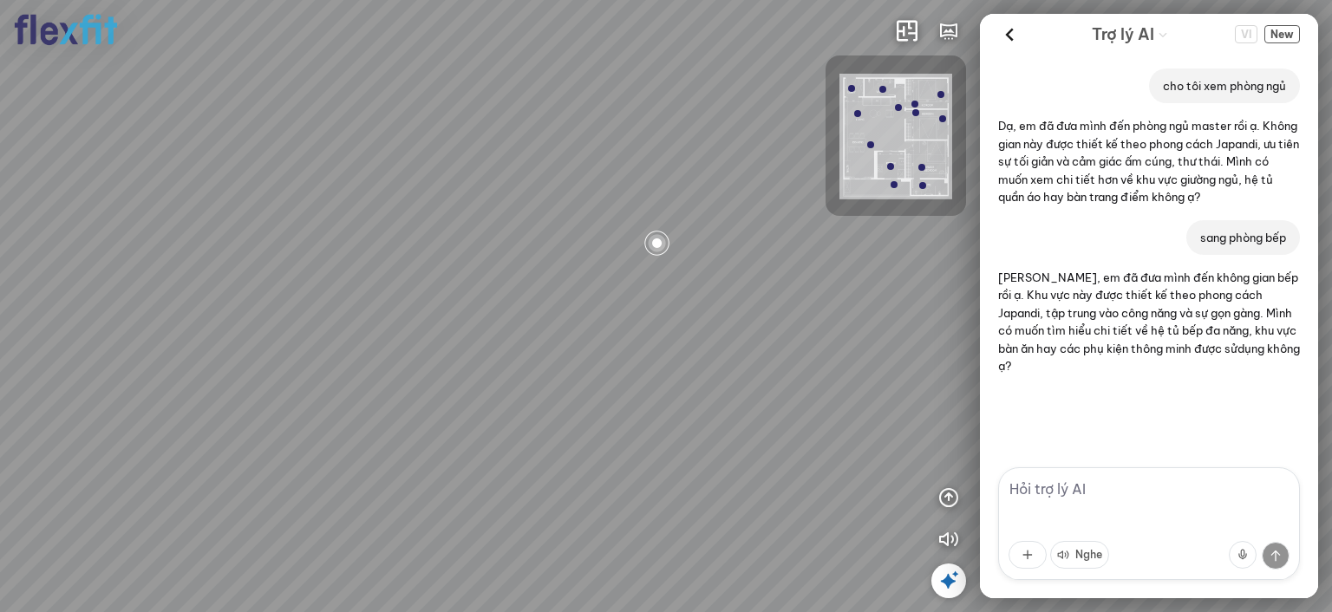
click at [944, 294] on div at bounding box center [666, 306] width 1332 height 612
drag, startPoint x: 646, startPoint y: 304, endPoint x: 793, endPoint y: 304, distance: 146.6
click at [793, 304] on div at bounding box center [666, 306] width 1332 height 612
click at [798, 313] on div at bounding box center [666, 306] width 1332 height 612
drag, startPoint x: 790, startPoint y: 315, endPoint x: 807, endPoint y: 315, distance: 16.5
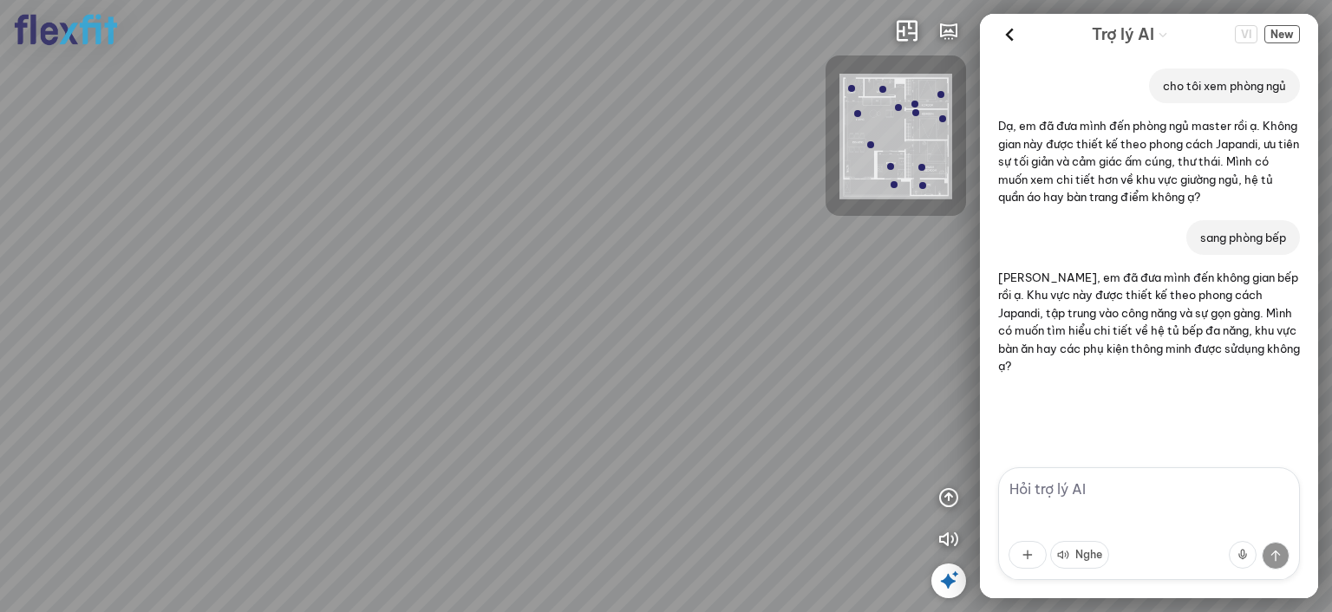
click at [807, 315] on div at bounding box center [666, 306] width 1332 height 612
click at [866, 314] on div at bounding box center [666, 306] width 1332 height 612
click at [834, 307] on div at bounding box center [666, 306] width 1332 height 612
drag, startPoint x: 857, startPoint y: 298, endPoint x: 897, endPoint y: 298, distance: 39.9
click at [897, 298] on div at bounding box center [666, 306] width 1332 height 612
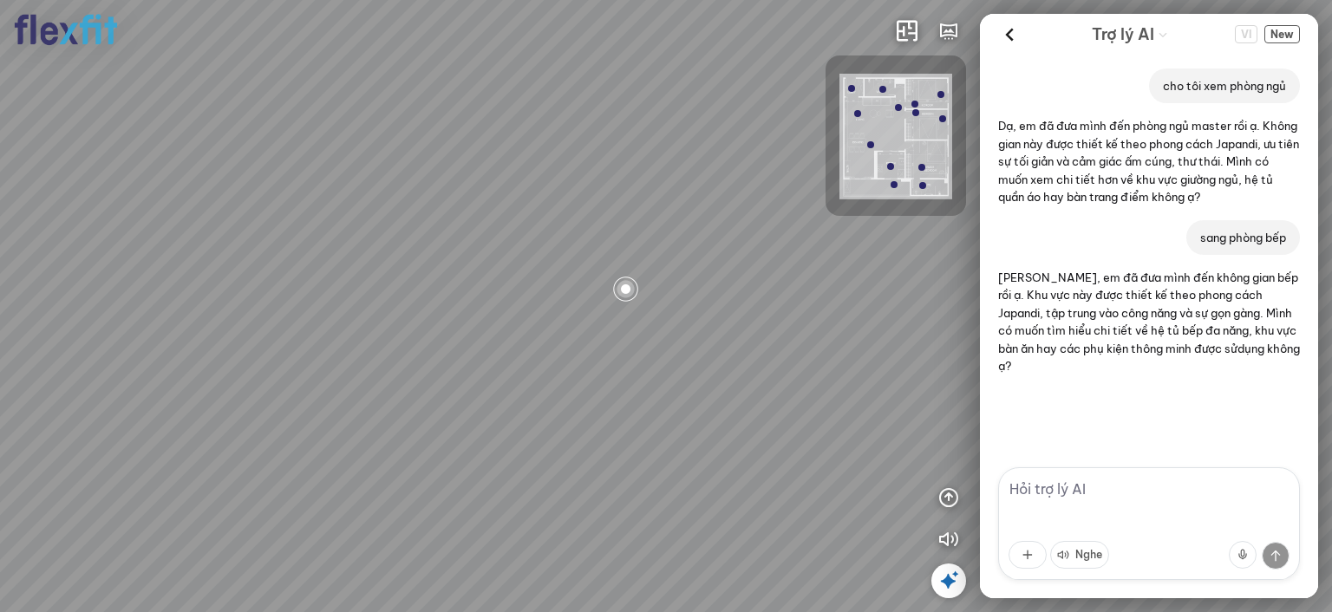
click at [785, 298] on div at bounding box center [666, 306] width 1332 height 612
click at [813, 311] on div at bounding box center [666, 306] width 1332 height 612
drag, startPoint x: 706, startPoint y: 347, endPoint x: 817, endPoint y: 142, distance: 232.9
click at [815, 146] on div at bounding box center [666, 306] width 1332 height 612
drag, startPoint x: 852, startPoint y: 206, endPoint x: 952, endPoint y: 214, distance: 101.0
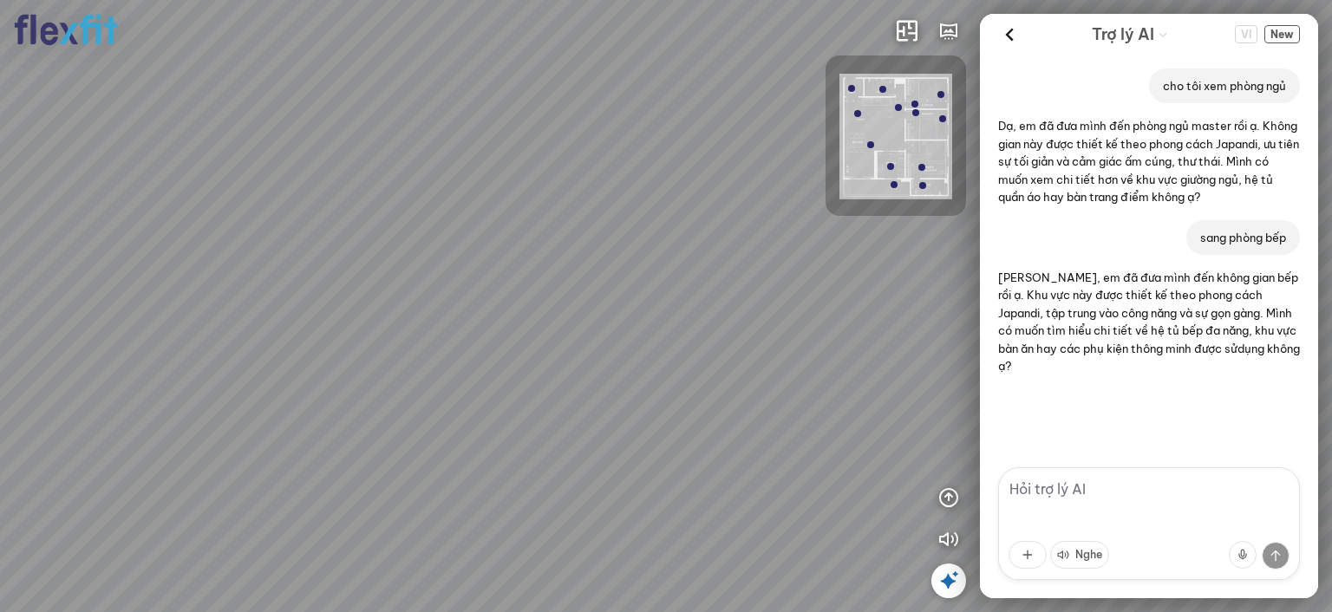
click at [952, 214] on div "INFO: krpano 1.20.8 (build [DATE]) INFO: HTML5/Desktop - Chrome 140.0 - WebGL I…" at bounding box center [666, 306] width 1332 height 612
click at [949, 295] on div at bounding box center [666, 306] width 1332 height 612
drag, startPoint x: 644, startPoint y: 279, endPoint x: 944, endPoint y: 273, distance: 299.3
click at [997, 282] on div "INFO: krpano 1.20.8 (build [DATE]) INFO: HTML5/Desktop - Chrome 140.0 - WebGL I…" at bounding box center [666, 306] width 1332 height 612
drag, startPoint x: 583, startPoint y: 263, endPoint x: 628, endPoint y: 304, distance: 61.4
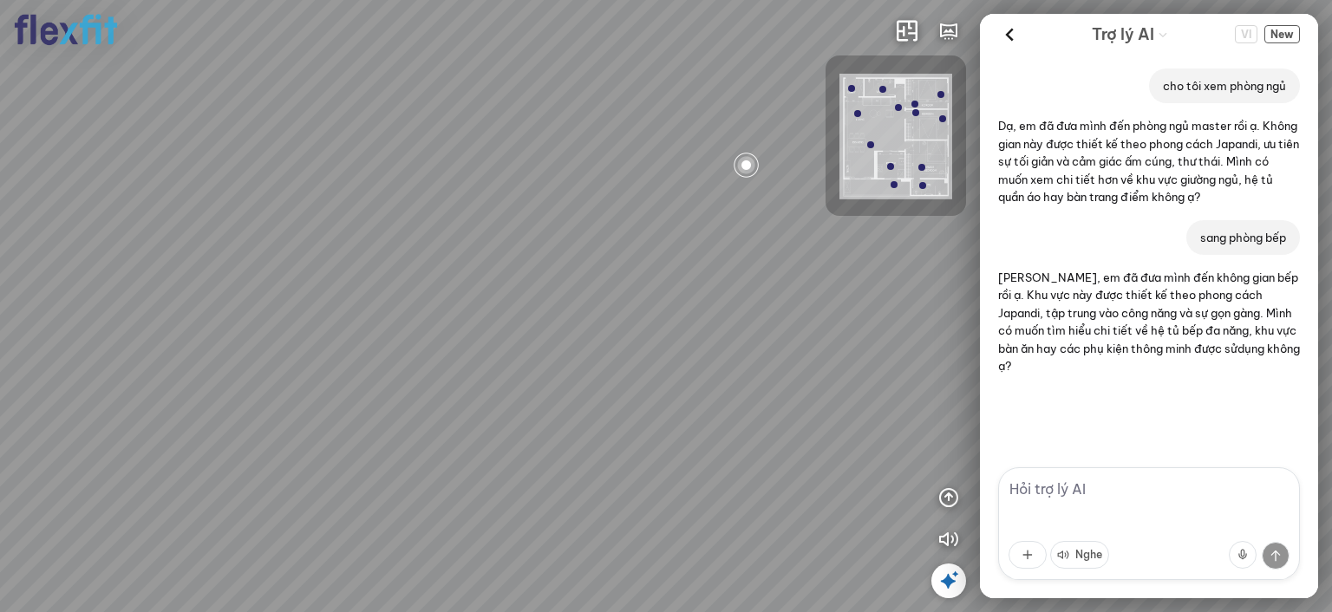
click at [628, 304] on div at bounding box center [666, 306] width 1332 height 612
